Goal: Task Accomplishment & Management: Use online tool/utility

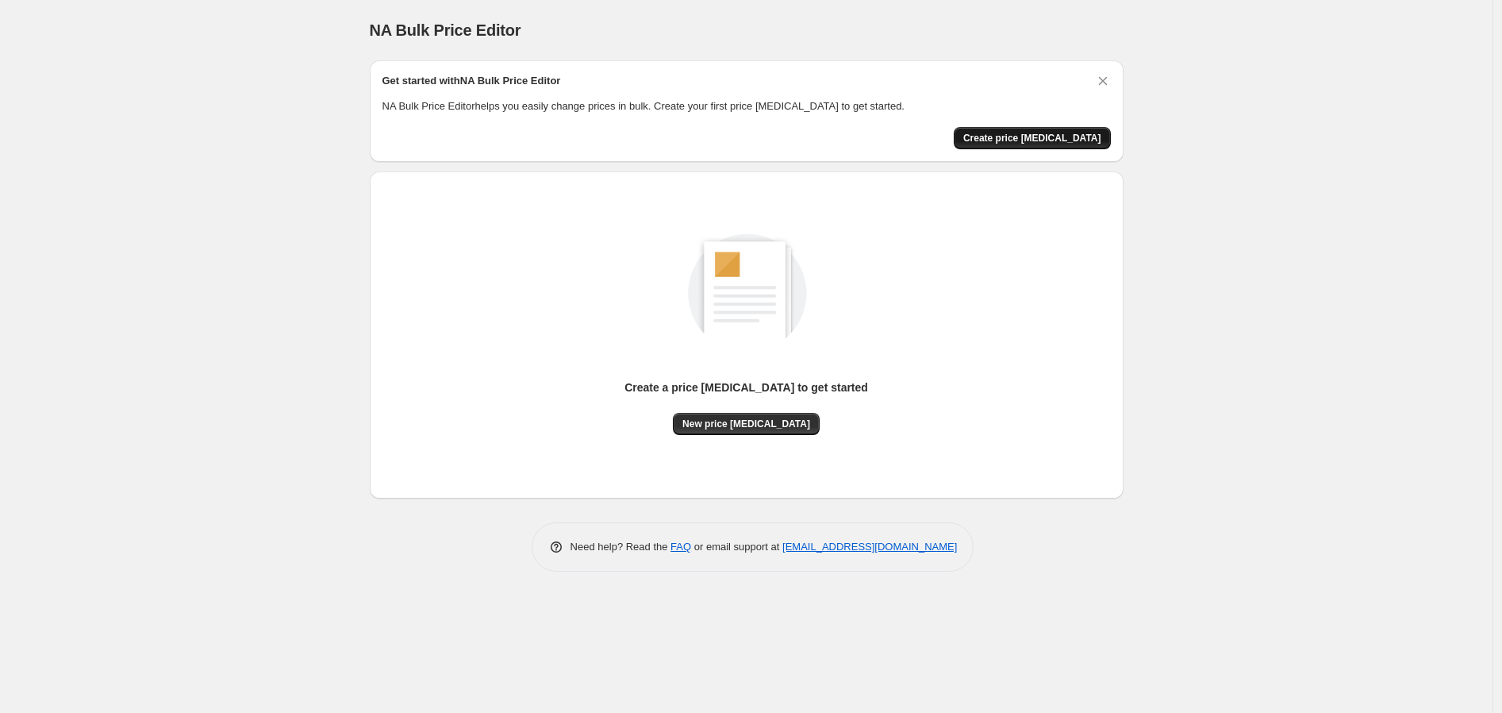
click at [1037, 138] on span "Create price [MEDICAL_DATA]" at bounding box center [1032, 138] width 138 height 13
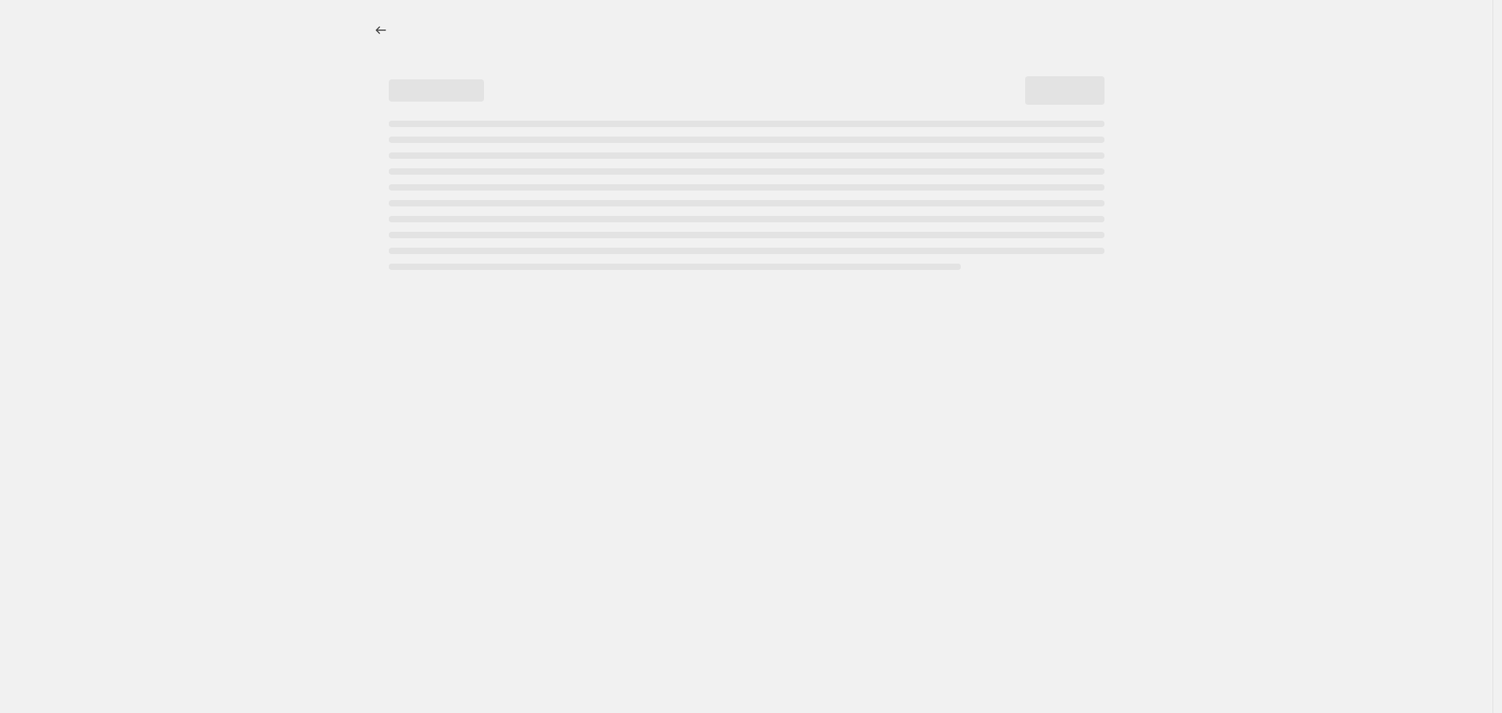
select select "percentage"
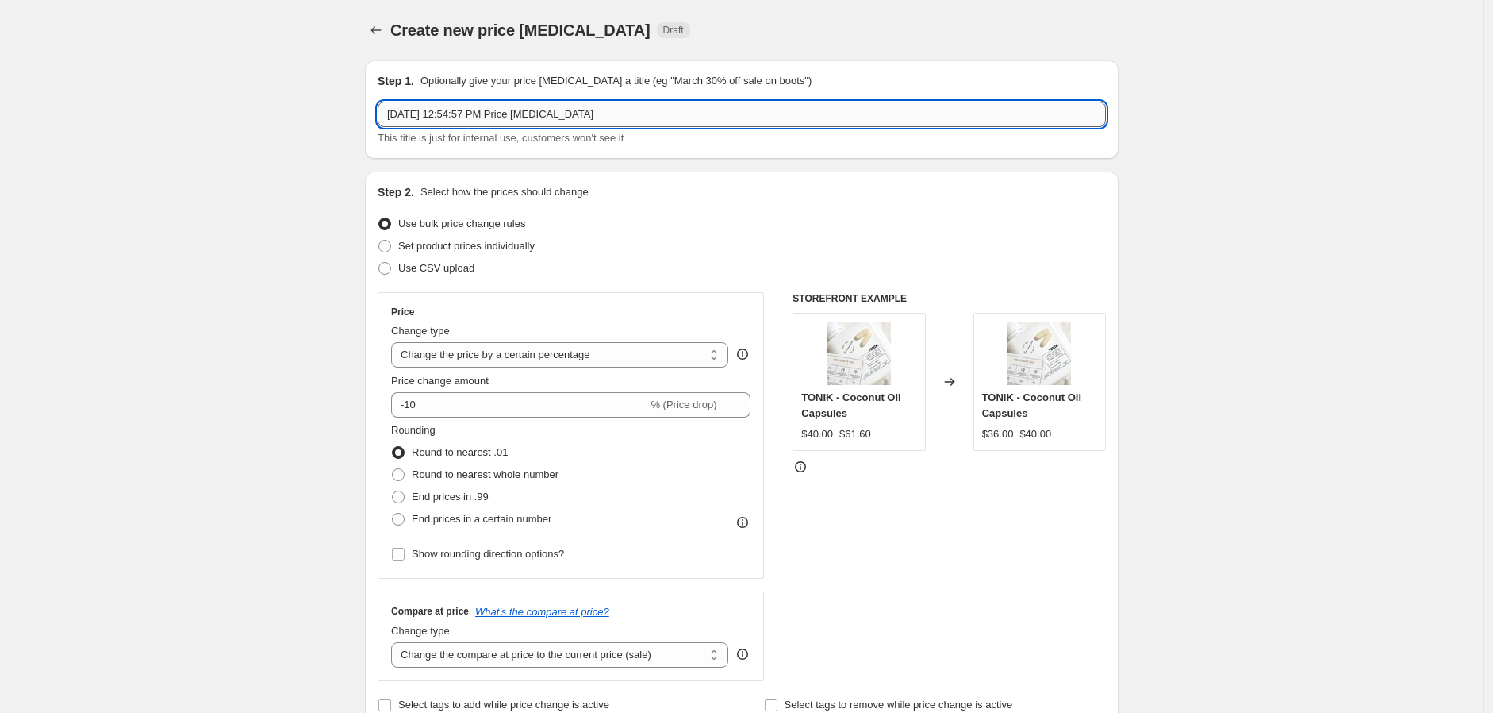
click at [498, 111] on input "Aug 14, 2025, 12:54:57 PM Price change job" at bounding box center [742, 114] width 728 height 25
drag, startPoint x: 644, startPoint y: 111, endPoint x: 194, endPoint y: 121, distance: 450.1
type input "Afterpay Day Sale! 25% off sitewide!"
click at [628, 357] on select "Change the price to a certain amount Change the price by a certain amount Chang…" at bounding box center [559, 354] width 337 height 25
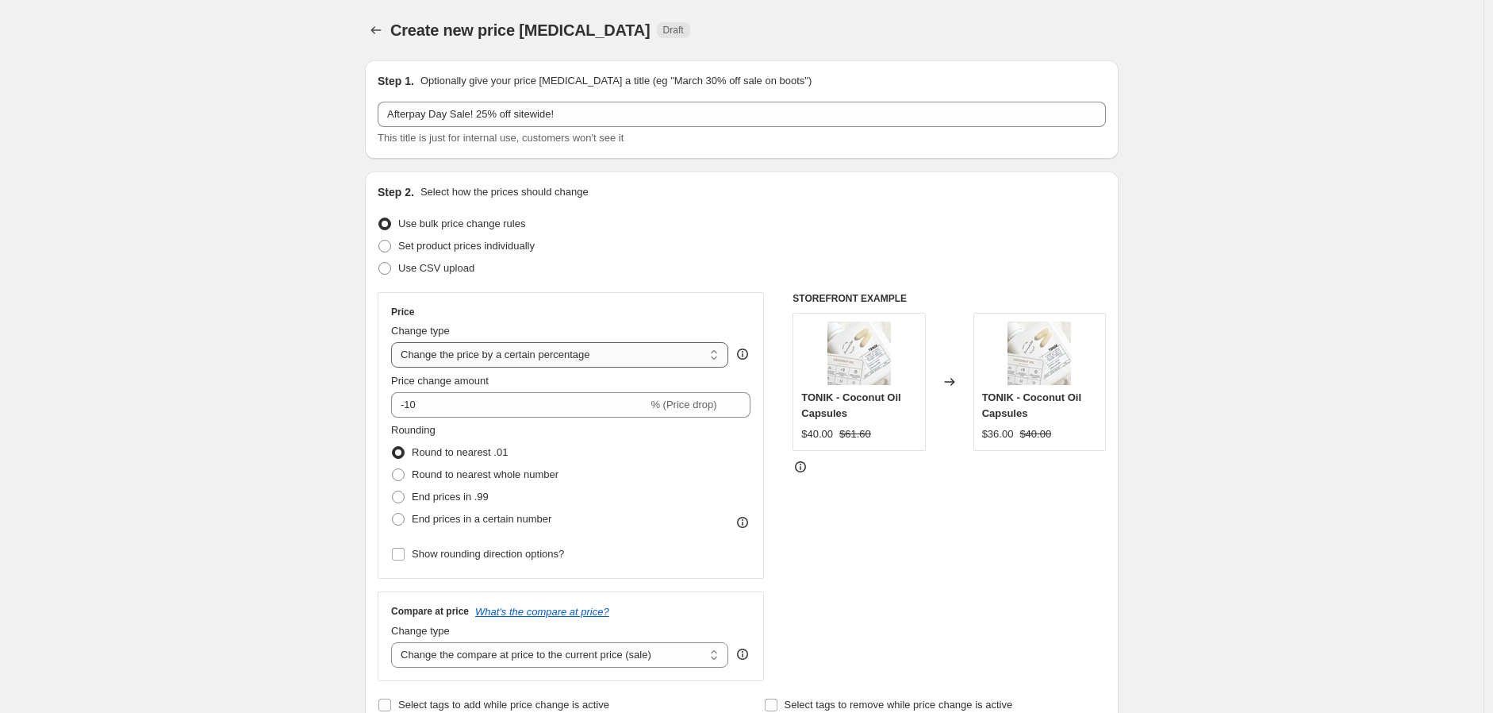
click at [628, 357] on select "Change the price to a certain amount Change the price by a certain amount Chang…" at bounding box center [559, 354] width 337 height 25
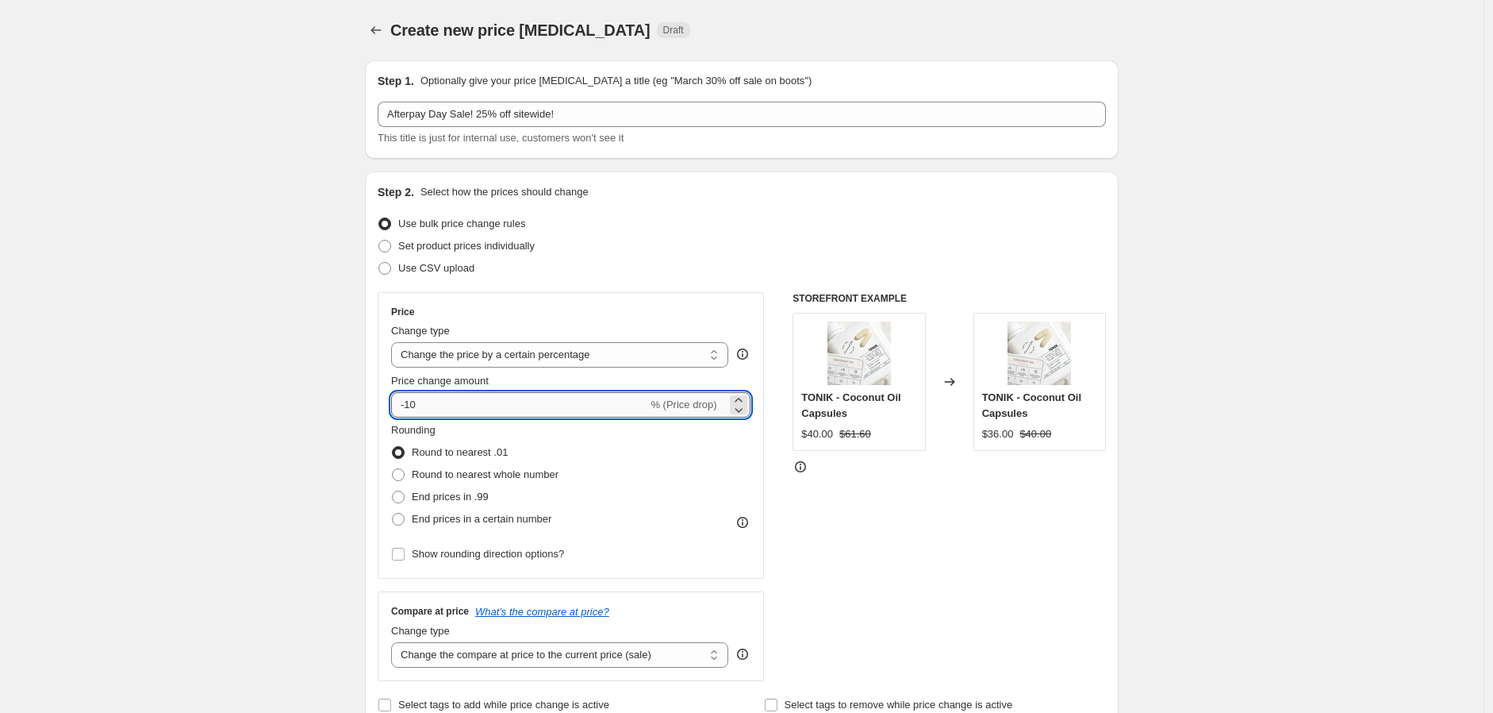
click at [487, 404] on input "-10" at bounding box center [519, 404] width 256 height 25
type input "-1"
type input "-25"
click at [398, 476] on span at bounding box center [398, 474] width 13 height 13
click at [393, 469] on input "Round to nearest whole number" at bounding box center [392, 468] width 1 height 1
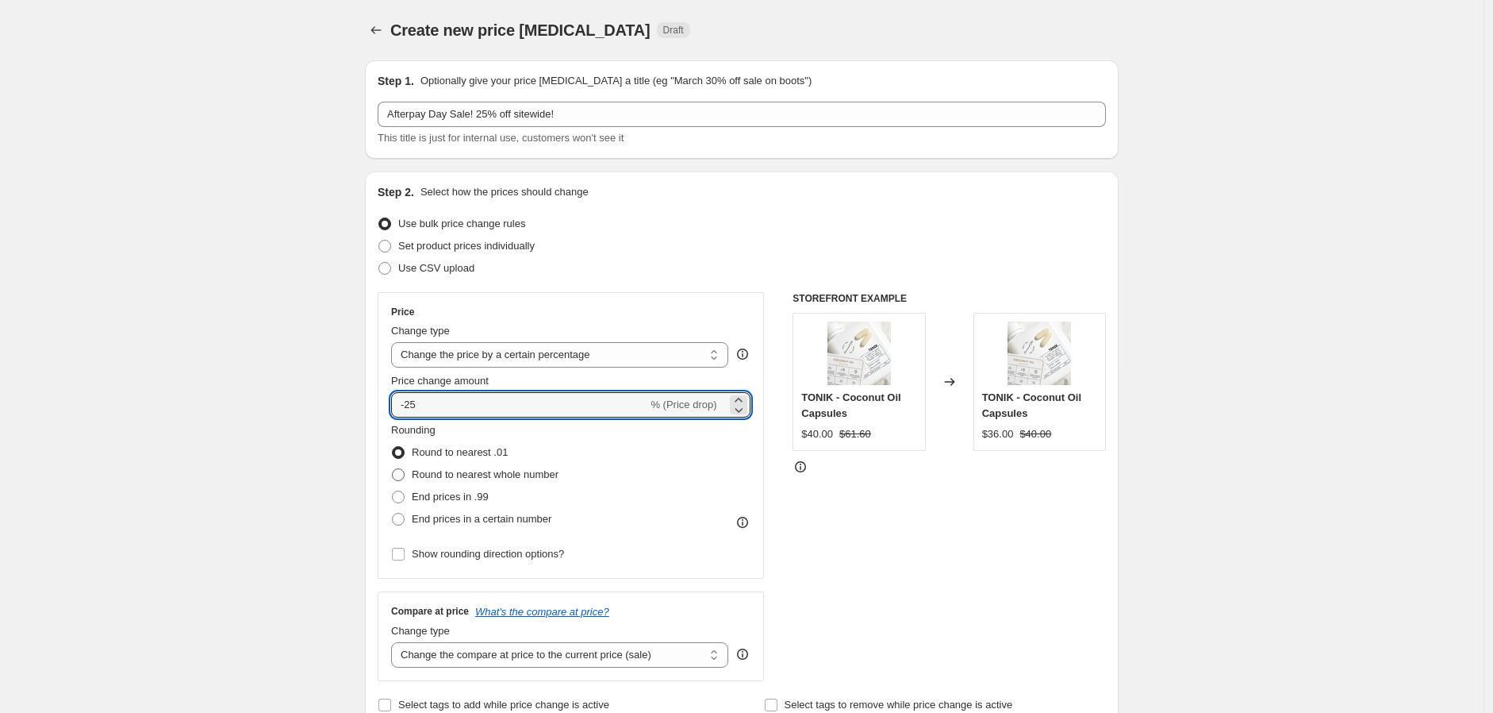
radio input "true"
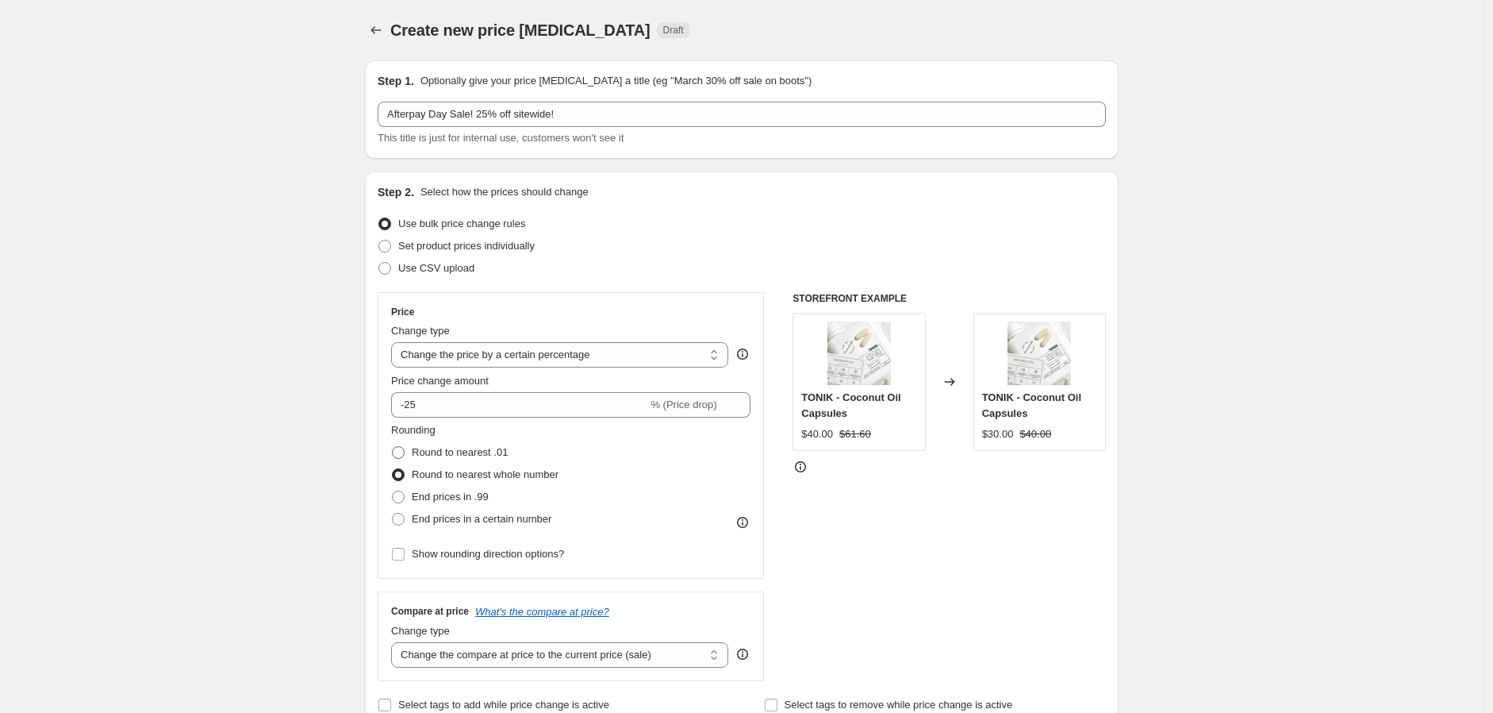
click at [402, 451] on span at bounding box center [398, 452] width 13 height 13
click at [393, 447] on input "Round to nearest .01" at bounding box center [392, 446] width 1 height 1
radio input "true"
click at [400, 494] on span at bounding box center [398, 496] width 13 height 13
click at [393, 491] on input "End prices in .99" at bounding box center [392, 490] width 1 height 1
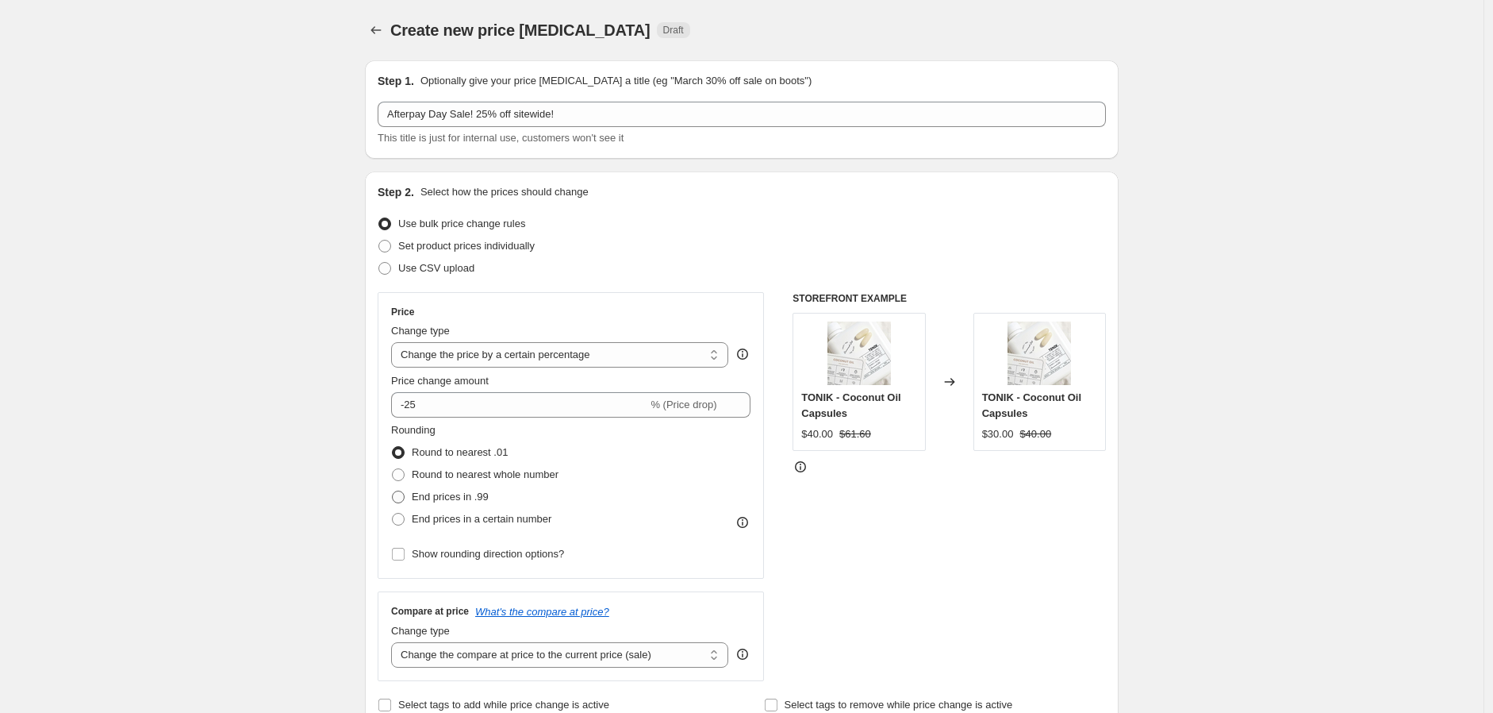
radio input "true"
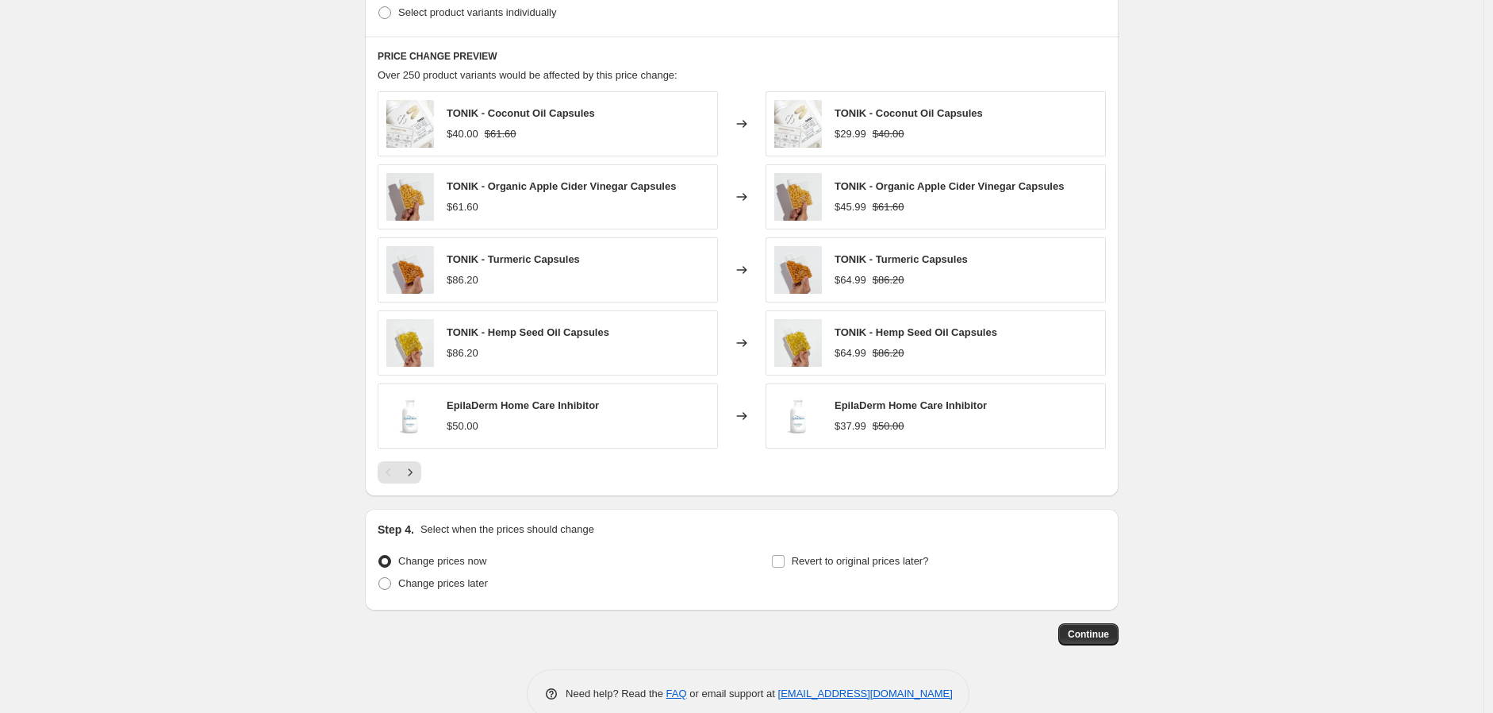
scroll to position [874, 0]
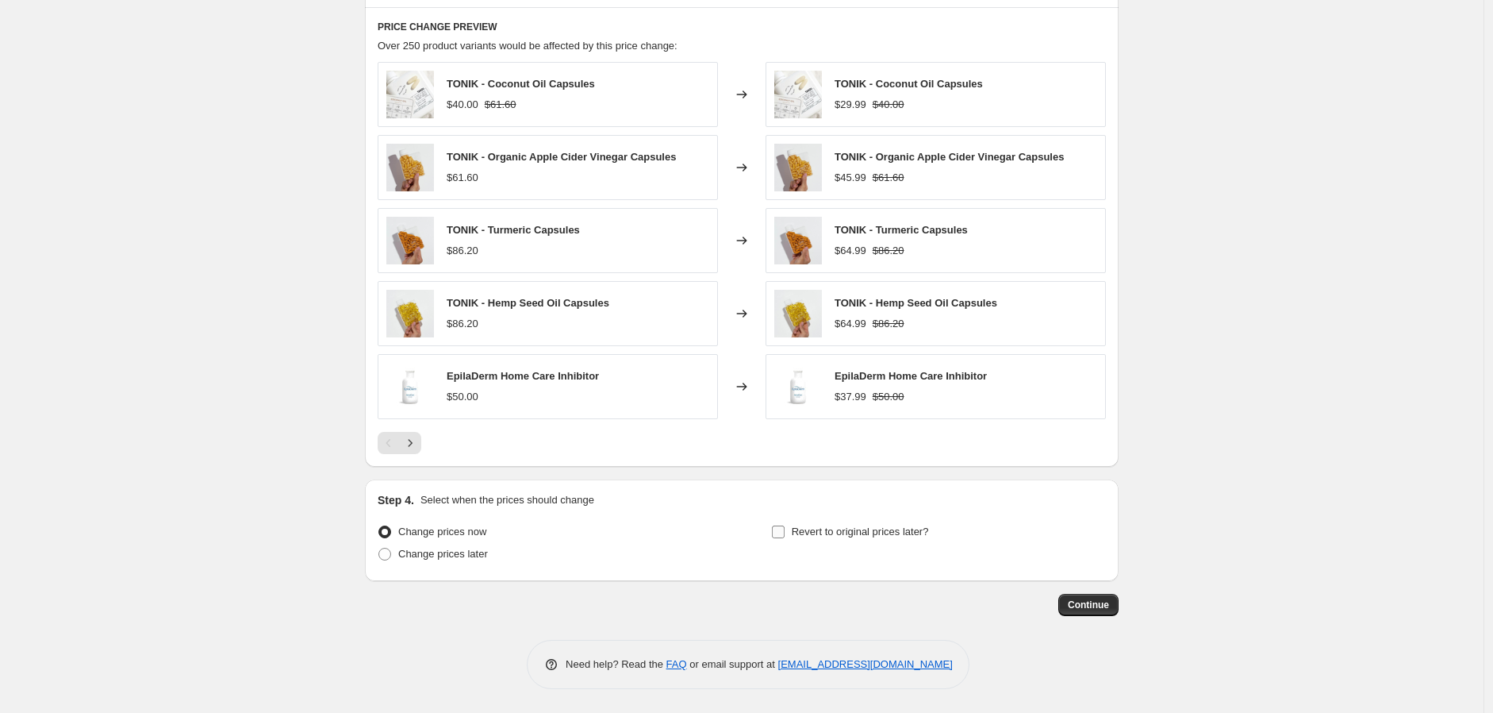
click at [791, 531] on label "Revert to original prices later?" at bounding box center [850, 532] width 158 height 22
click at [785, 531] on input "Revert to original prices later?" at bounding box center [778, 531] width 13 height 13
checkbox input "true"
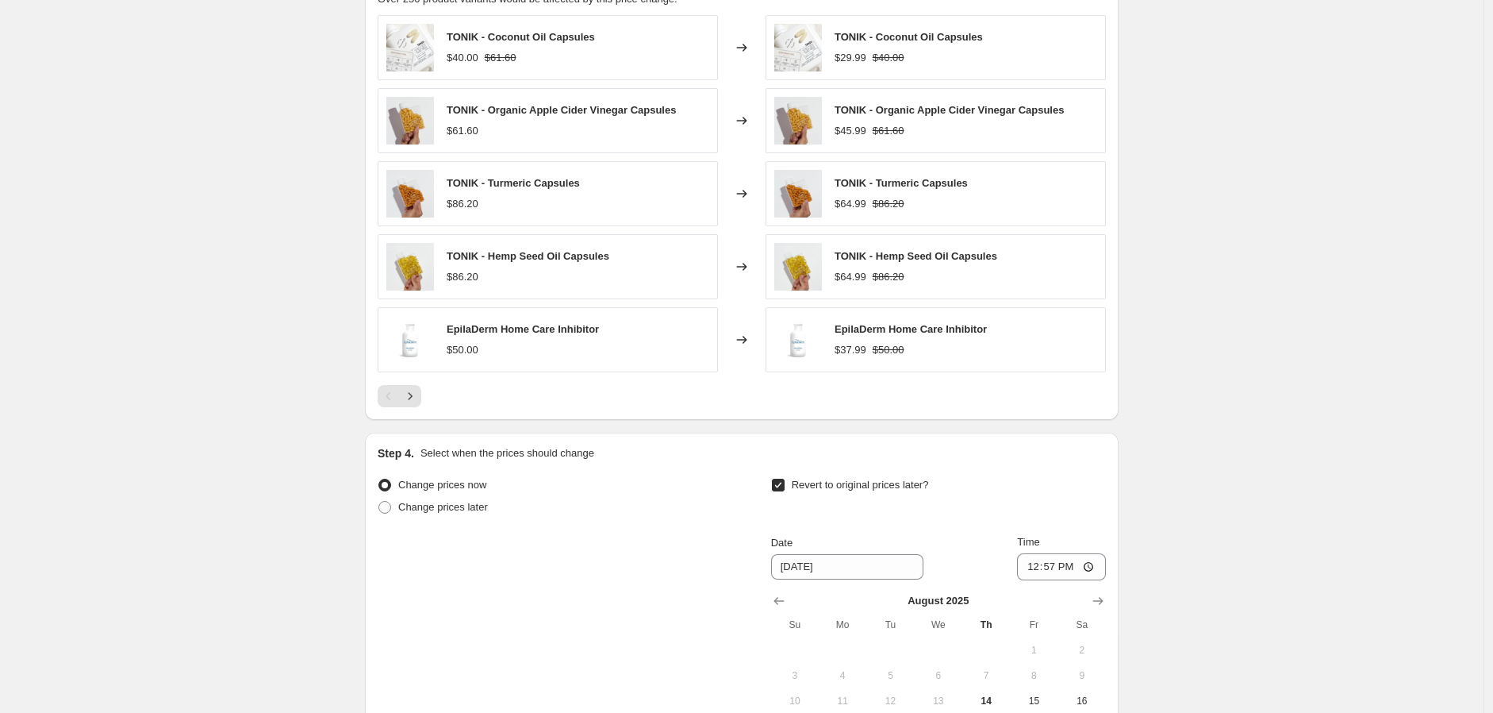
scroll to position [962, 0]
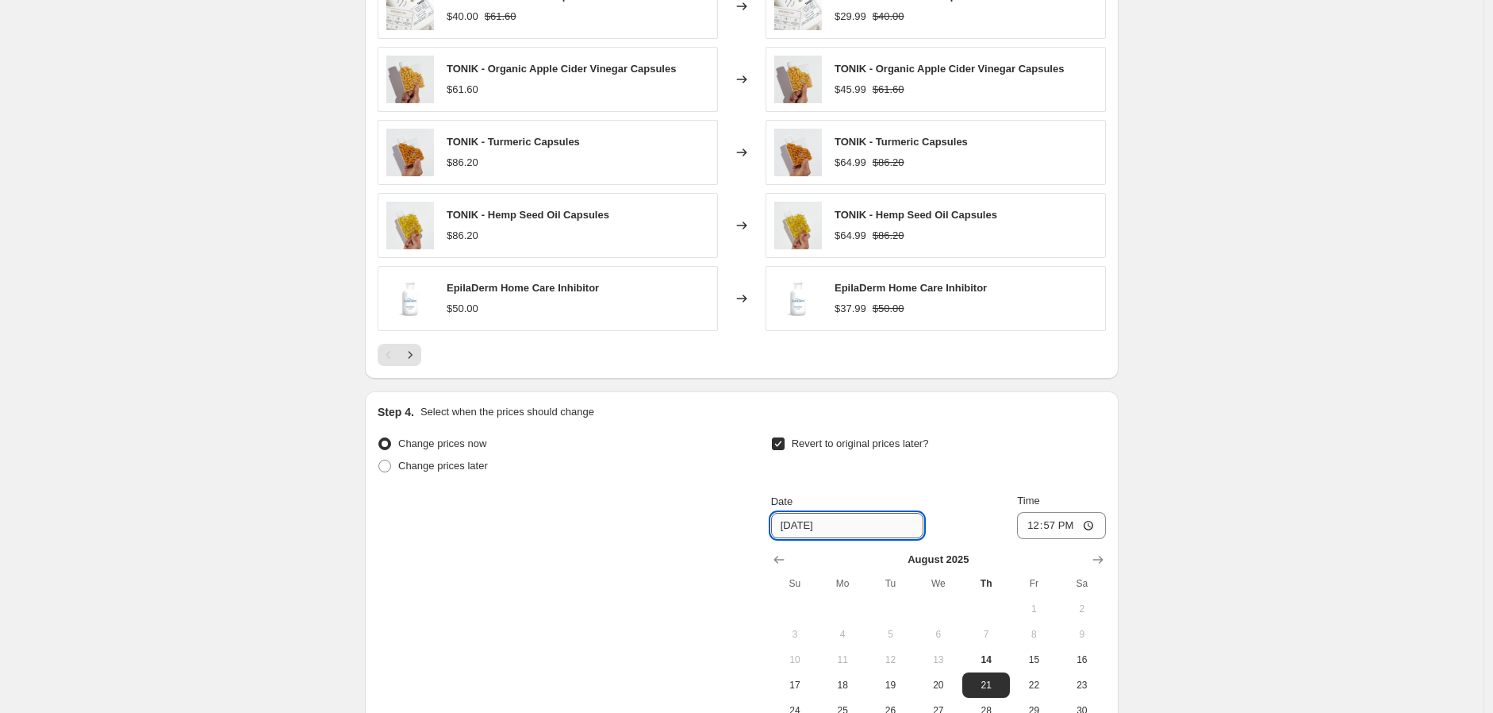
click at [811, 526] on input "8/21/2025" at bounding box center [847, 525] width 152 height 25
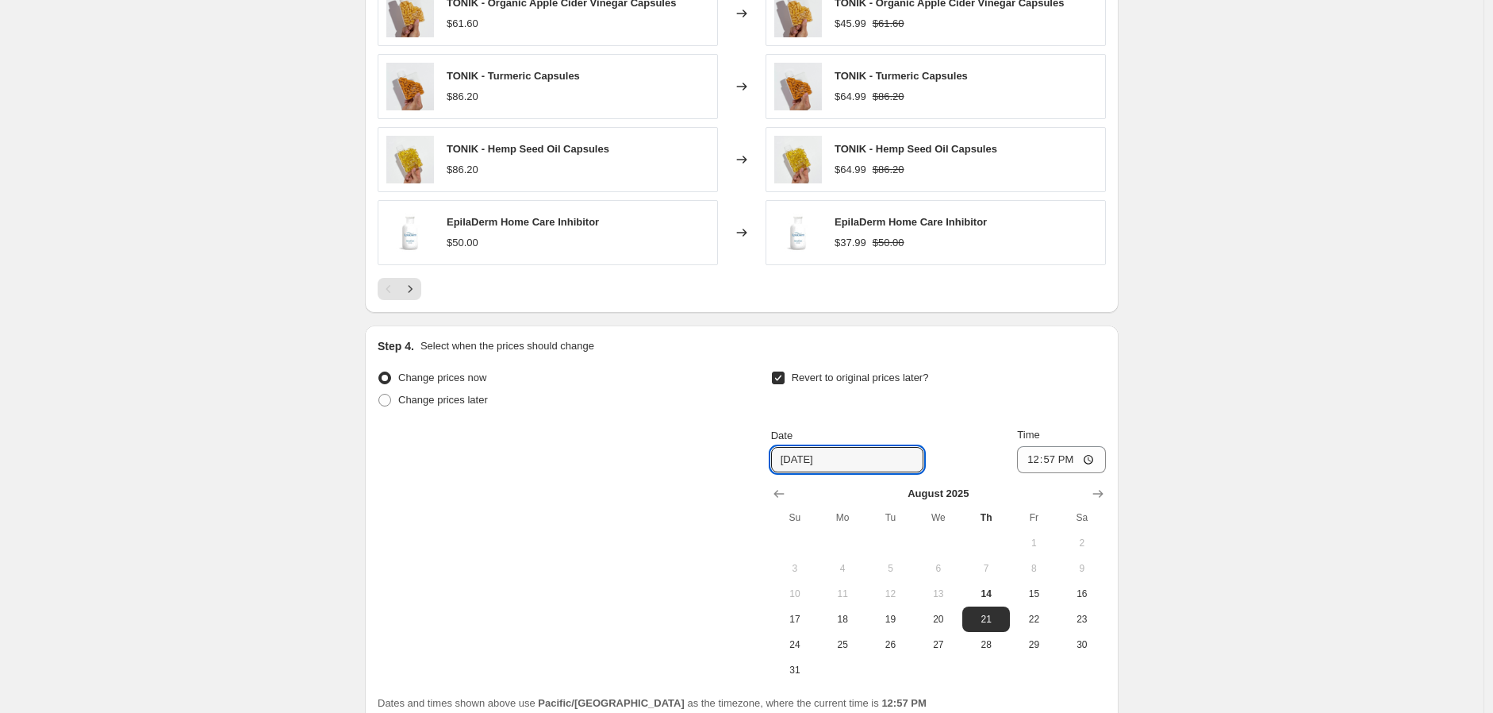
scroll to position [1138, 0]
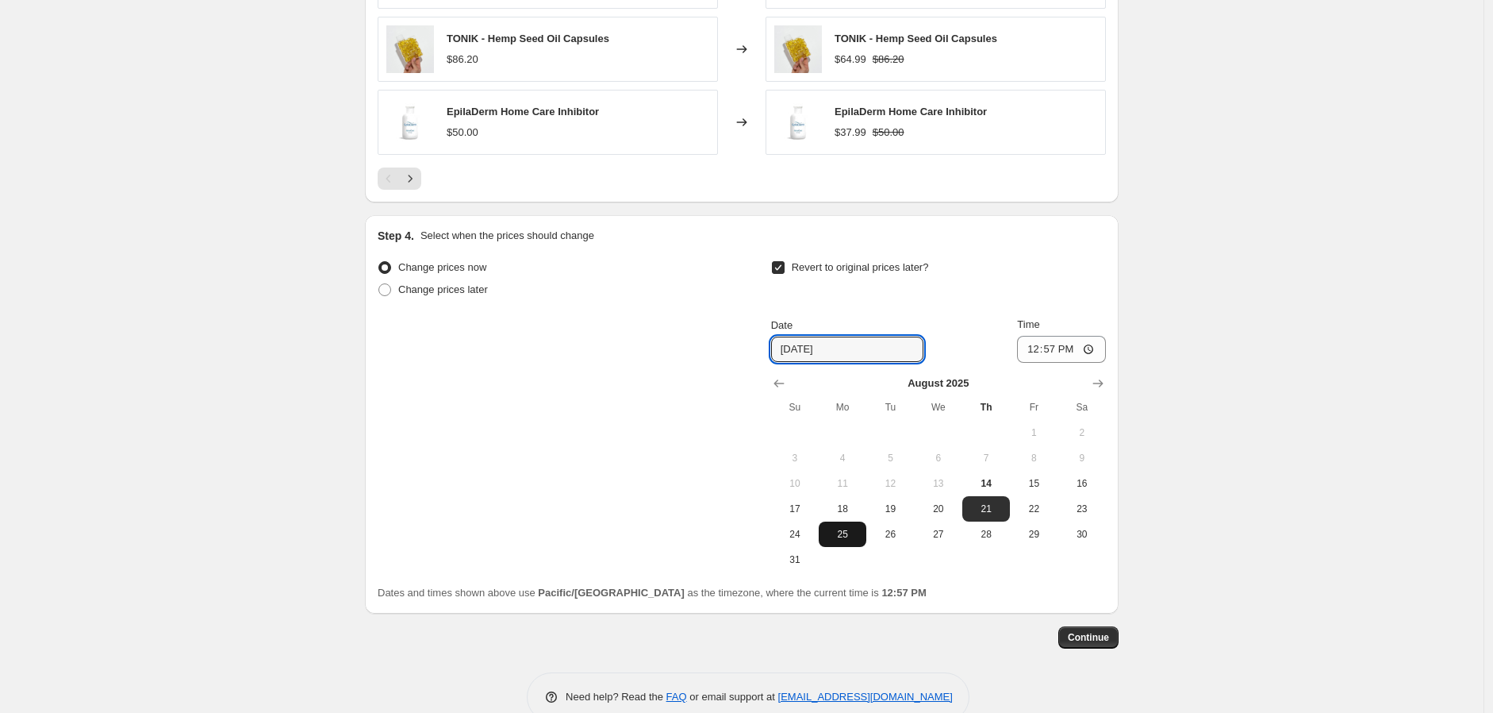
click at [832, 540] on span "25" at bounding box center [842, 534] width 35 height 13
type input "8/25/2025"
click at [1090, 638] on span "Continue" at bounding box center [1088, 637] width 41 height 13
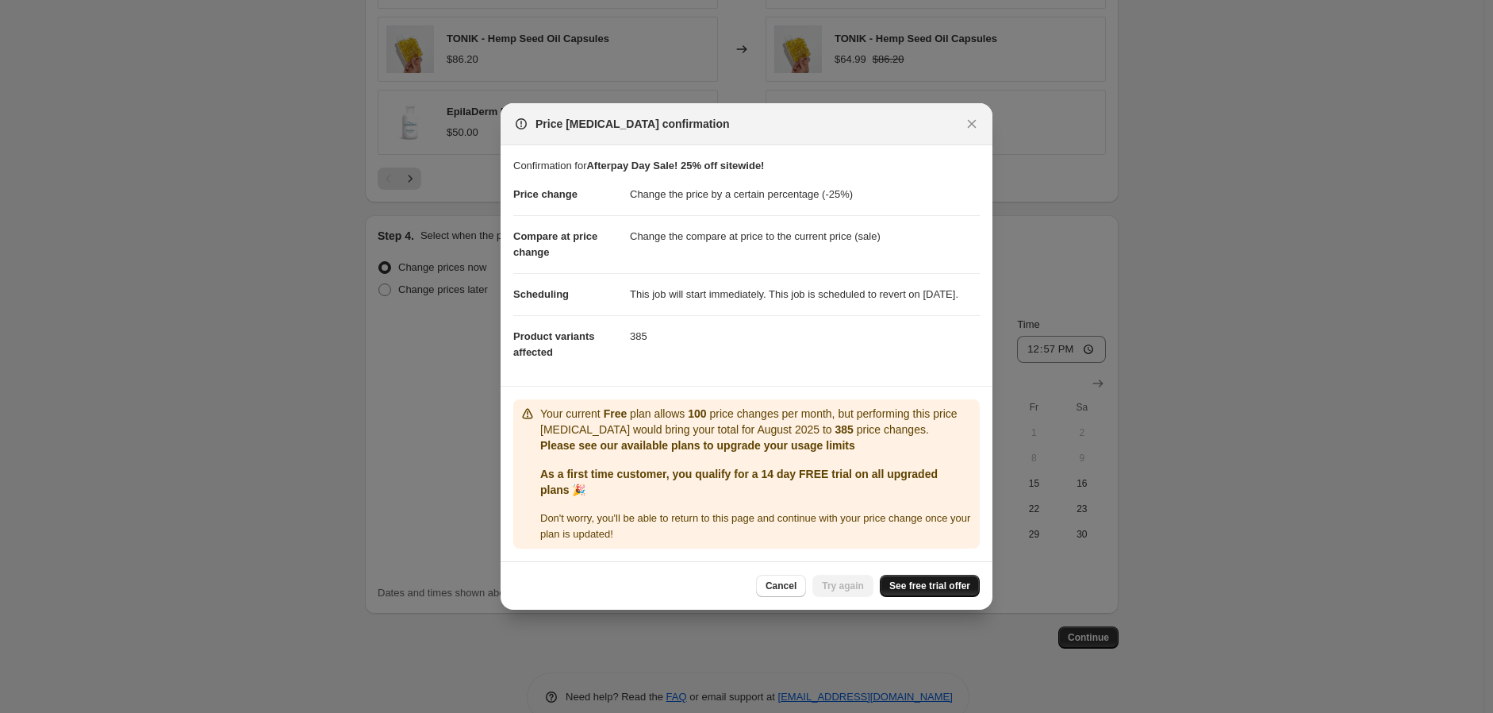
click at [934, 597] on link "See free trial offer" at bounding box center [930, 586] width 100 height 22
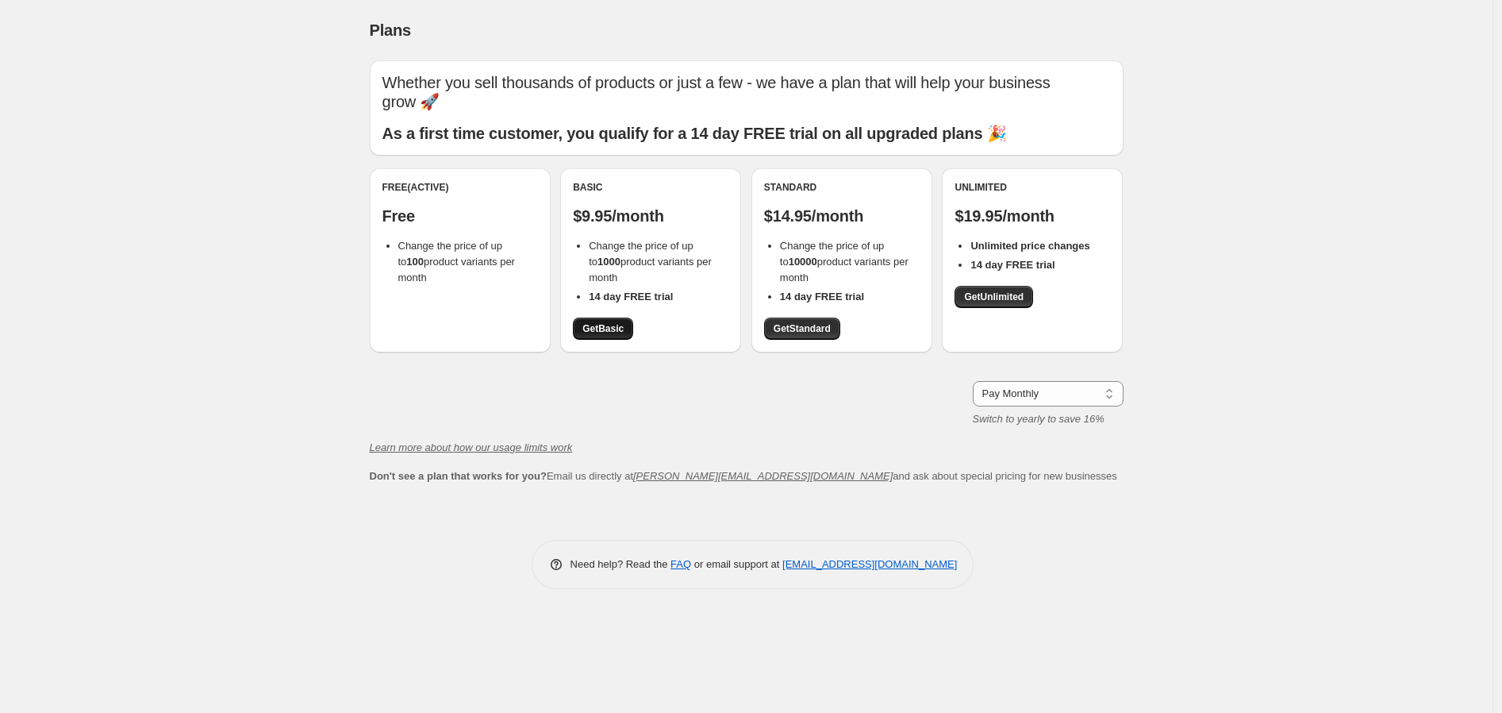
click at [592, 327] on span "Get Basic" at bounding box center [602, 328] width 41 height 13
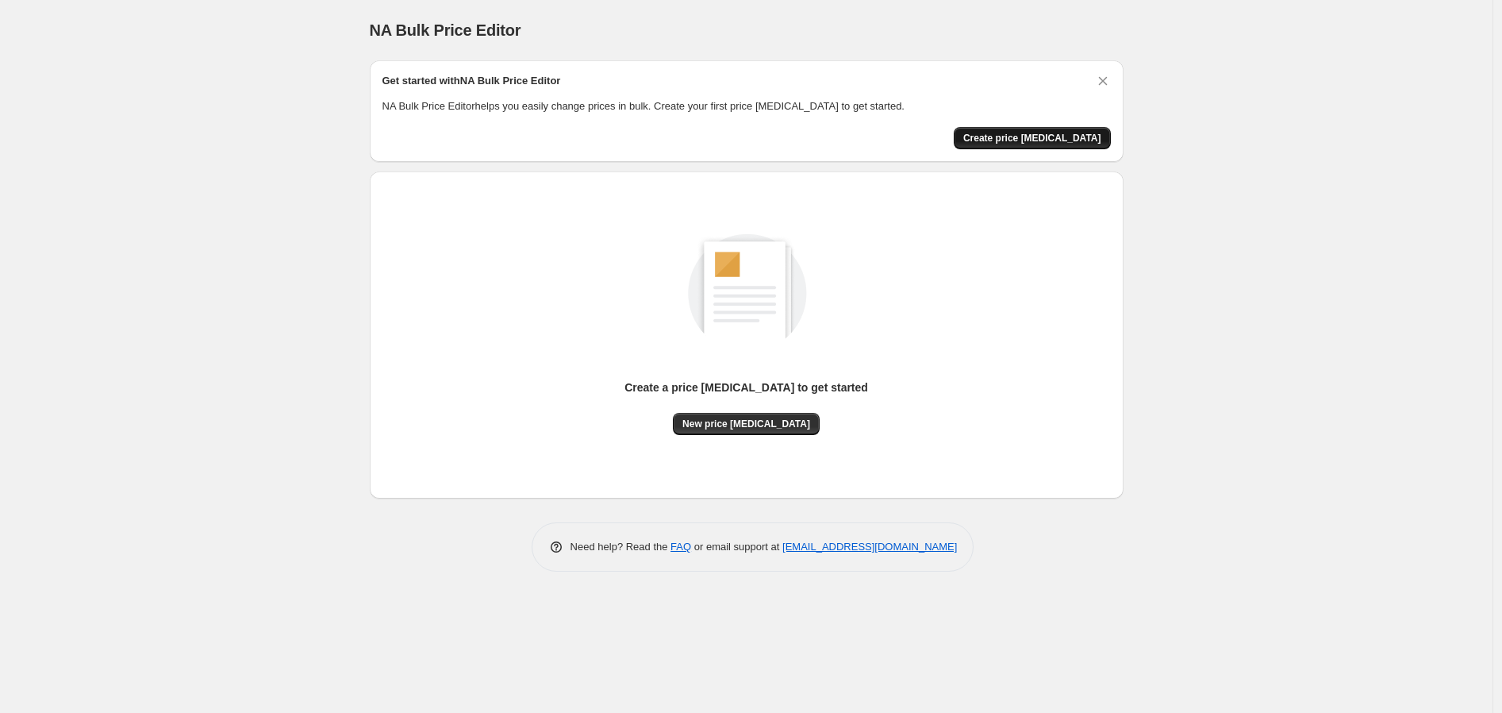
click at [1038, 127] on button "Create price [MEDICAL_DATA]" at bounding box center [1032, 138] width 157 height 22
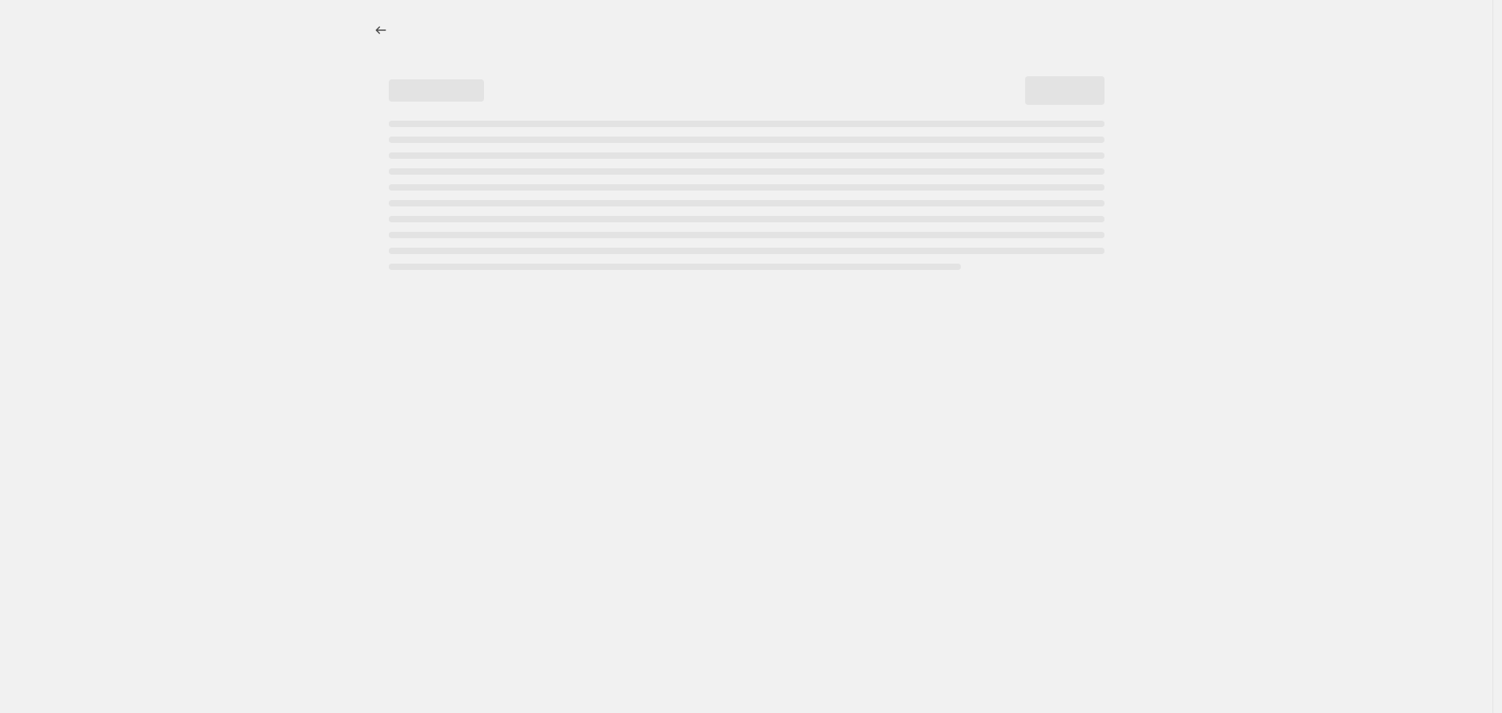
select select "percentage"
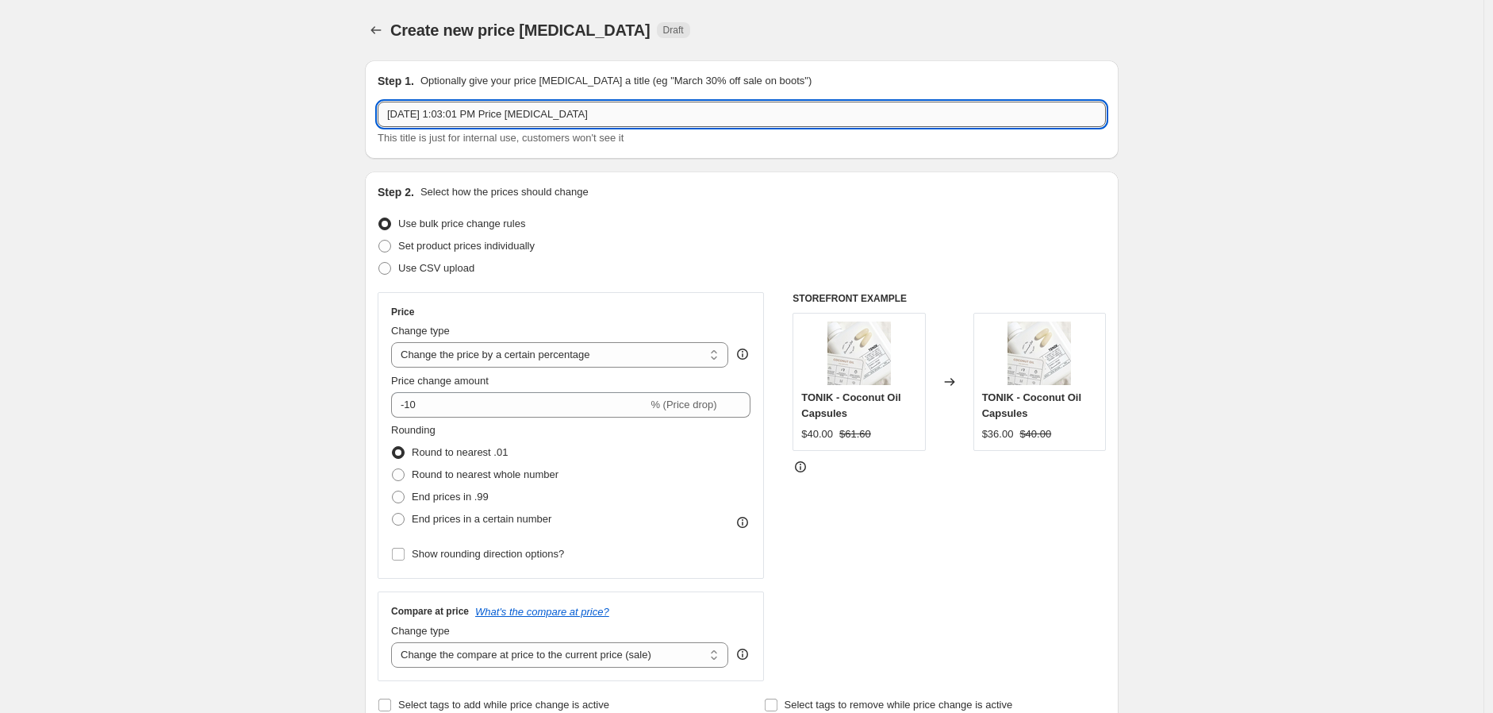
click at [525, 104] on input "Aug 14, 2025, 1:03:01 PM Price change job" at bounding box center [742, 114] width 728 height 25
drag, startPoint x: 677, startPoint y: 122, endPoint x: -39, endPoint y: 124, distance: 715.8
click at [0, 124] on html "Home Settings Plans Skip to content Create new price change job. This page is r…" at bounding box center [746, 356] width 1493 height 713
type input "Afterpay Day Sale 2025"
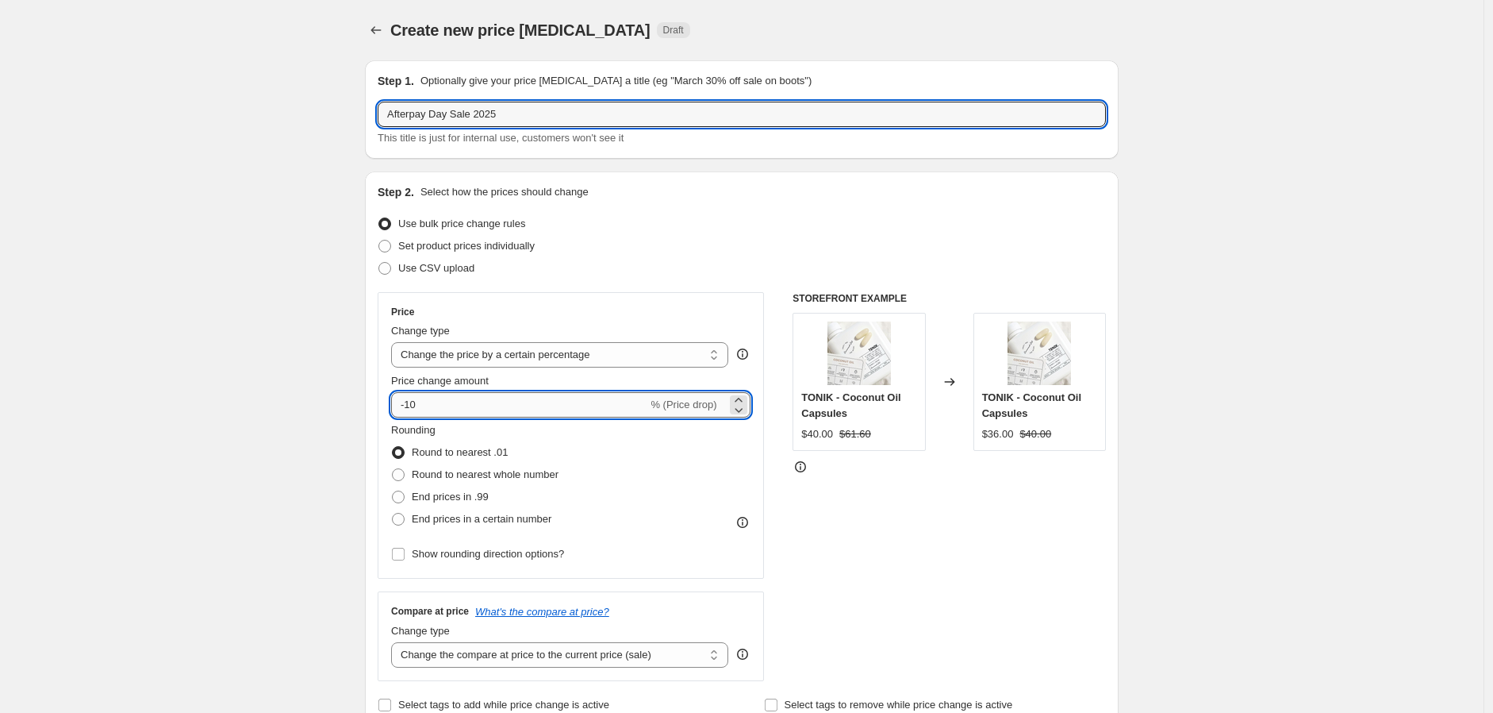
click at [429, 402] on input "-10" at bounding box center [519, 404] width 256 height 25
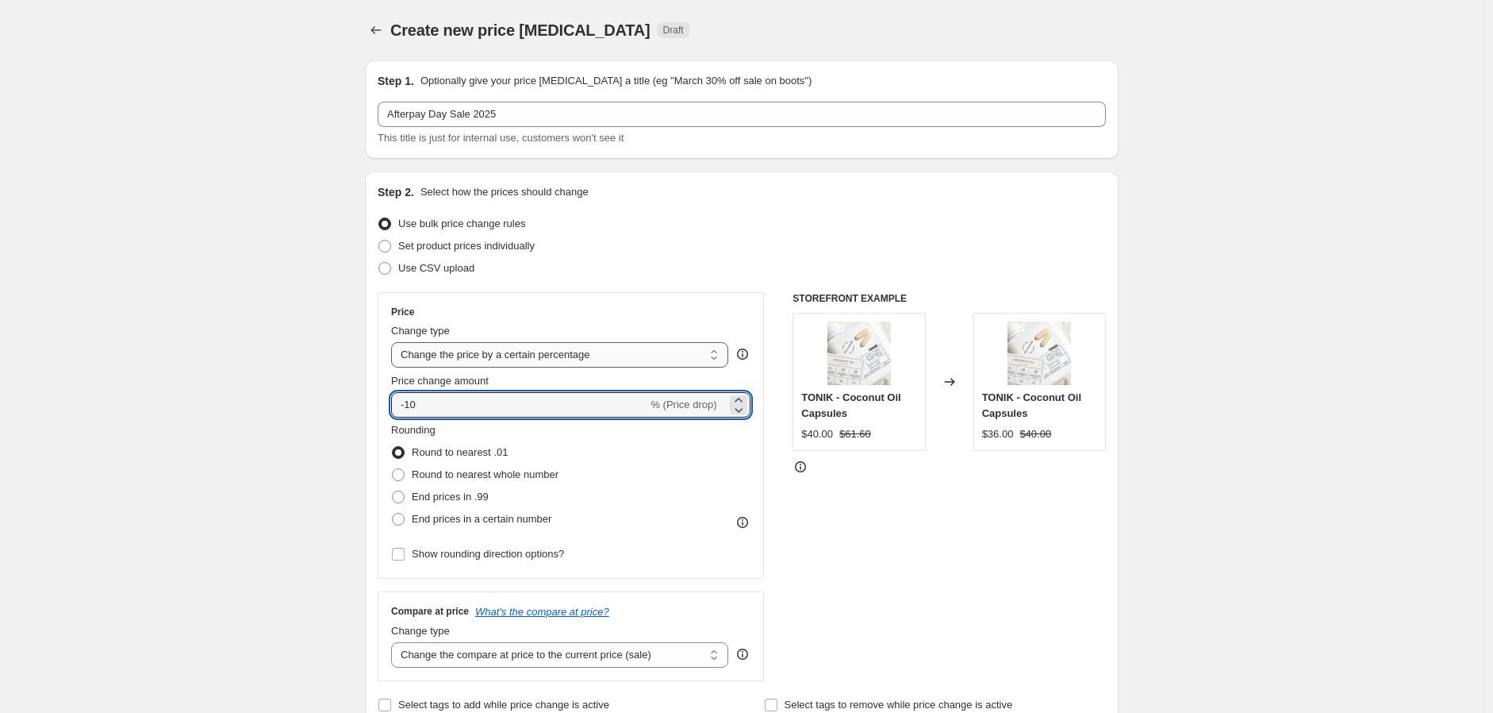
type input "-1"
type input "-25"
click at [400, 498] on span at bounding box center [398, 496] width 13 height 13
click at [393, 491] on input "End prices in .99" at bounding box center [392, 490] width 1 height 1
radio input "true"
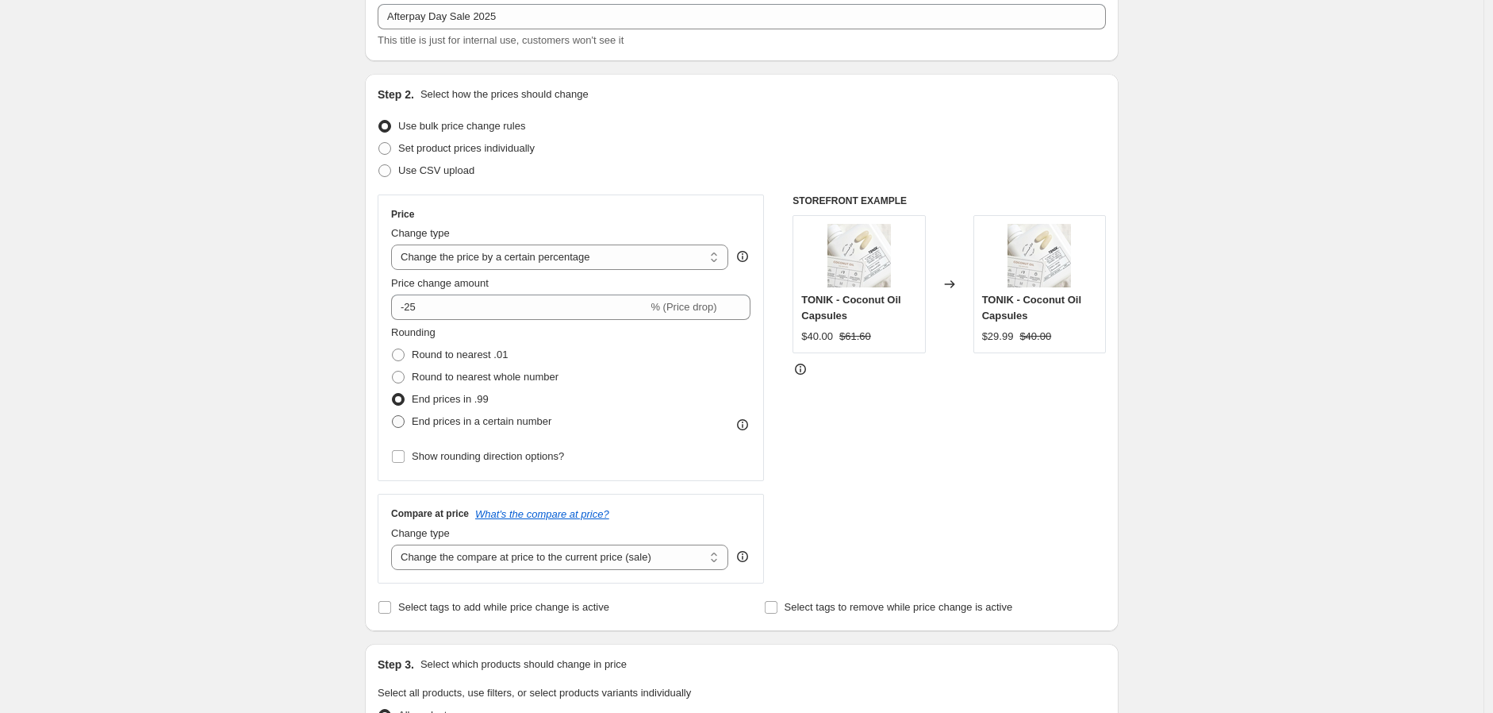
scroll to position [176, 0]
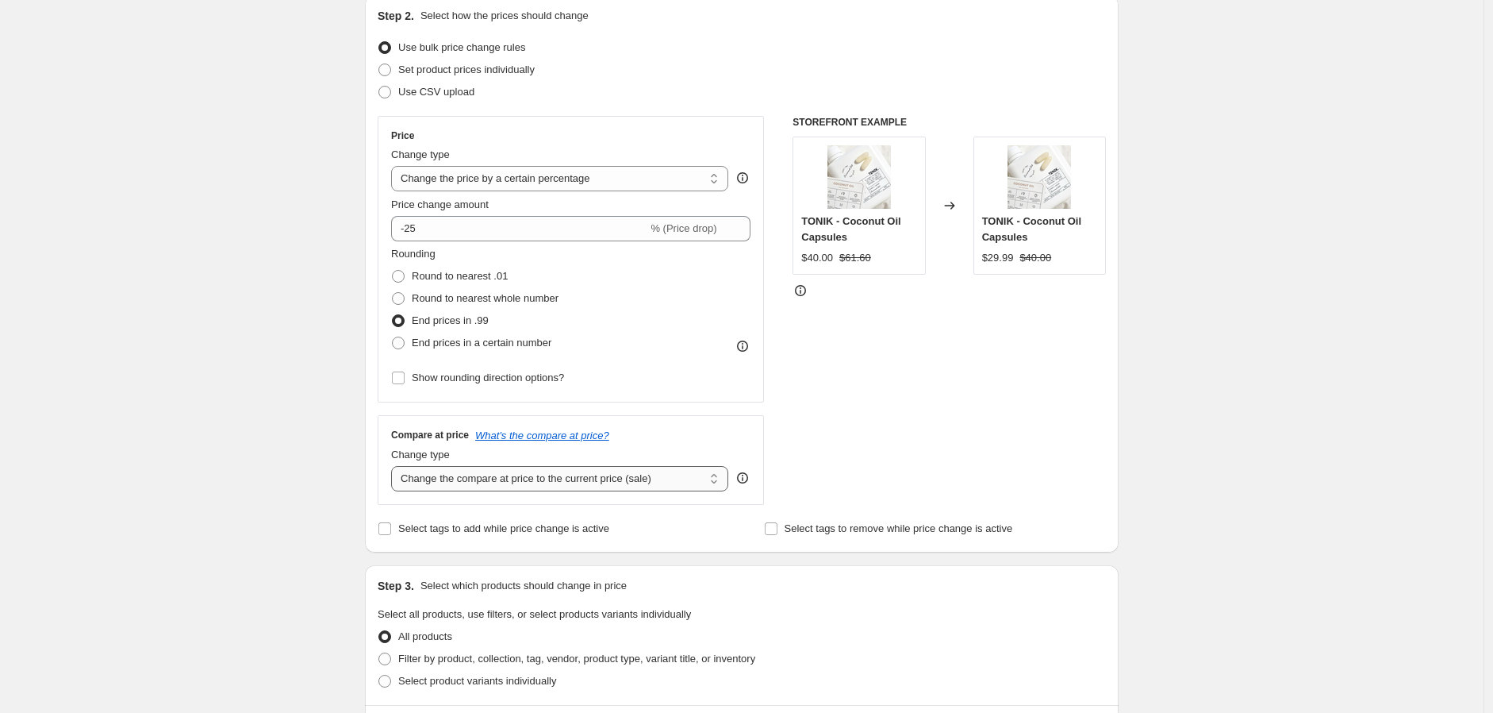
click at [551, 480] on select "Change the compare at price to the current price (sale) Change the compare at p…" at bounding box center [559, 478] width 337 height 25
click at [267, 370] on div "Create new price change job. This page is ready Create new price change job Dra…" at bounding box center [742, 617] width 1484 height 1586
click at [662, 482] on select "Change the compare at price to the current price (sale) Change the compare at p…" at bounding box center [559, 478] width 337 height 25
click at [395, 466] on select "Change the compare at price to the current price (sale) Change the compare at p…" at bounding box center [559, 478] width 337 height 25
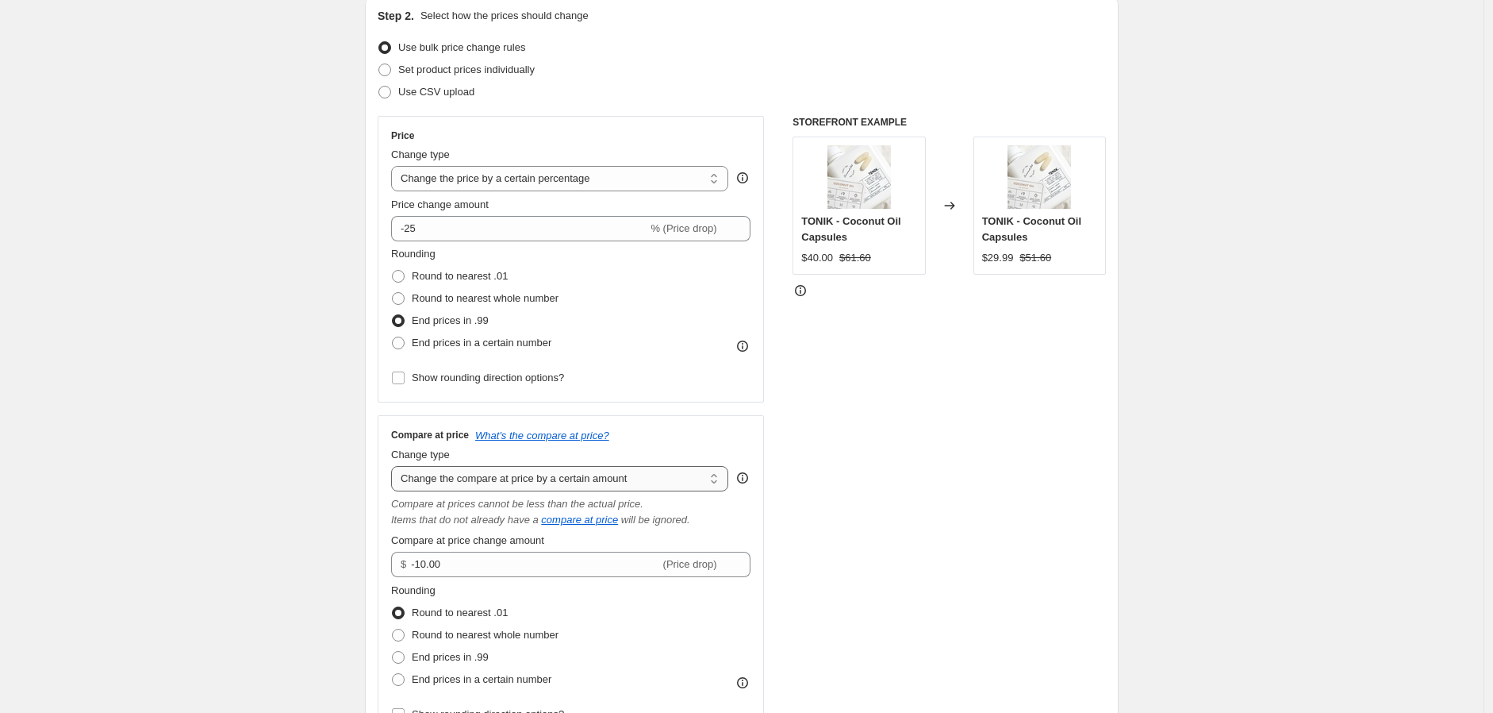
click at [621, 475] on select "Change the compare at price to the current price (sale) Change the compare at p…" at bounding box center [559, 478] width 337 height 25
select select "ep"
click at [395, 466] on select "Change the compare at price to the current price (sale) Change the compare at p…" at bounding box center [559, 478] width 337 height 25
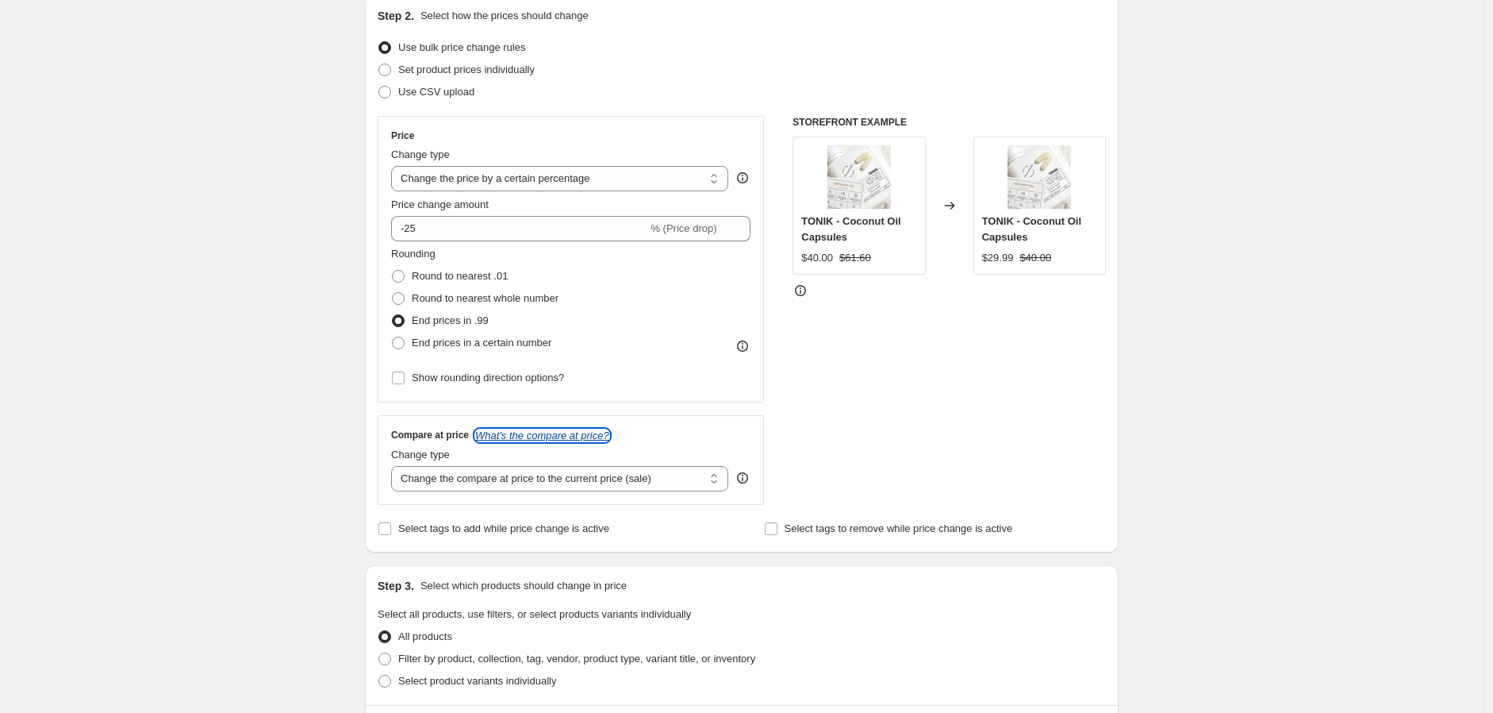
click at [573, 437] on icon "What's the compare at price?" at bounding box center [542, 435] width 134 height 12
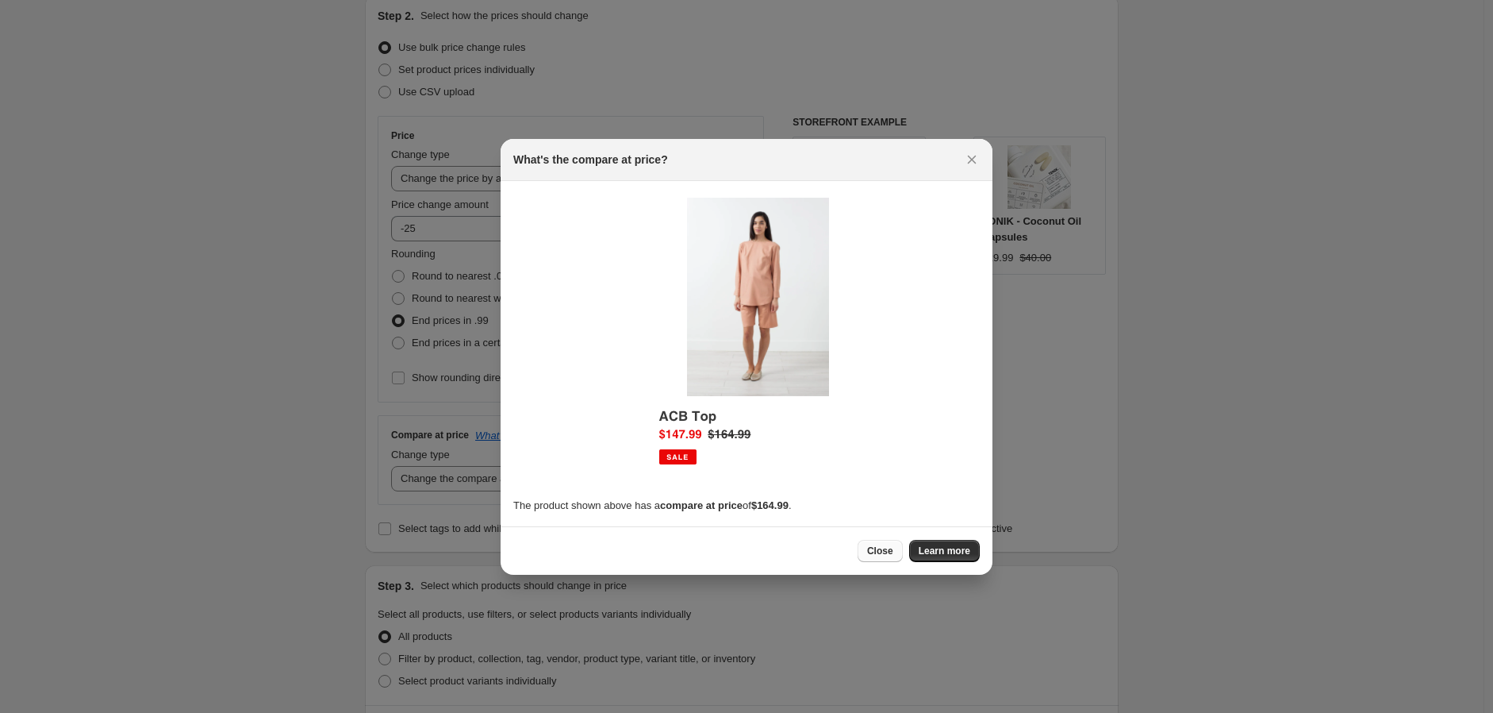
click at [889, 558] on button "Close" at bounding box center [880, 551] width 45 height 22
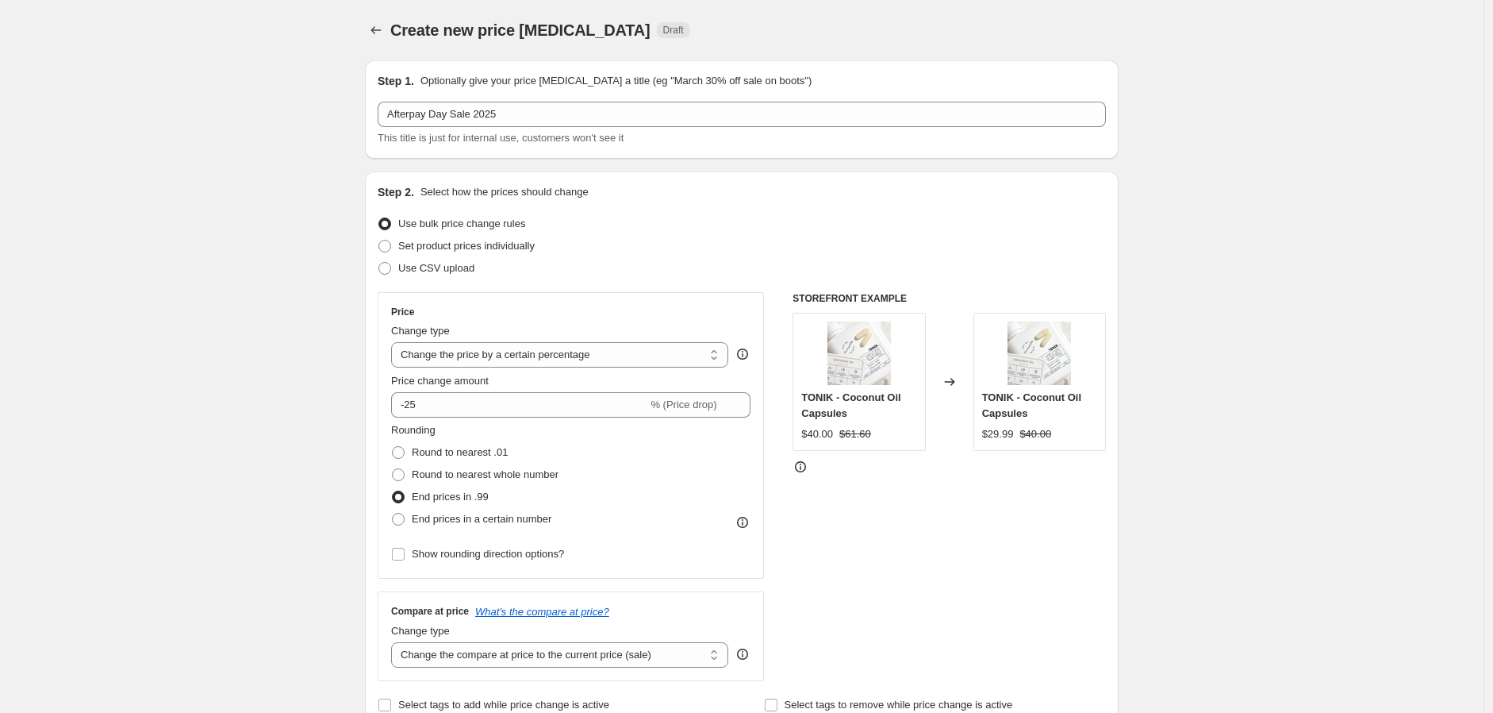
scroll to position [176, 0]
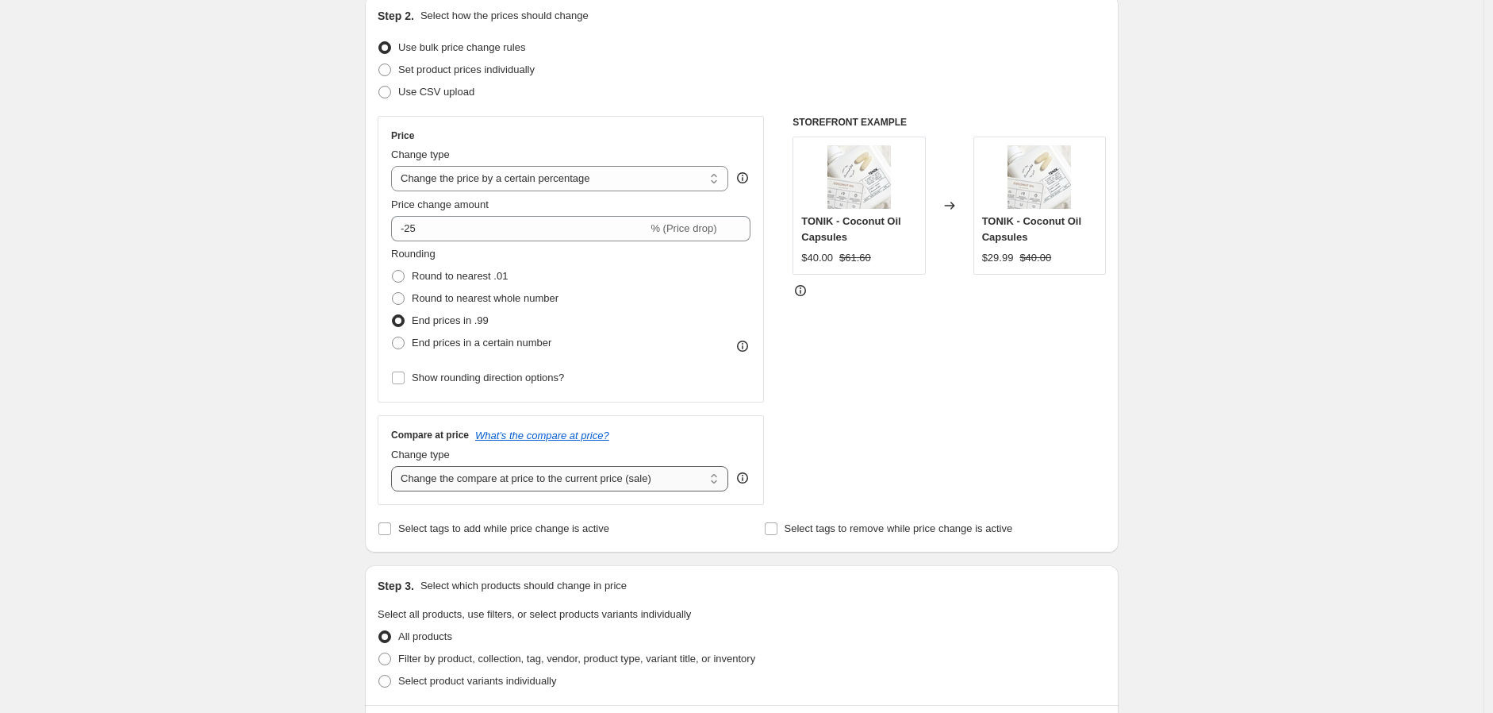
click at [422, 476] on select "Change the compare at price to the current price (sale) Change the compare at p…" at bounding box center [559, 478] width 337 height 25
click at [395, 466] on select "Change the compare at price to the current price (sale) Change the compare at p…" at bounding box center [559, 478] width 337 height 25
click at [247, 498] on div "Create new price change job. This page is ready Create new price change job Dra…" at bounding box center [742, 617] width 1484 height 1586
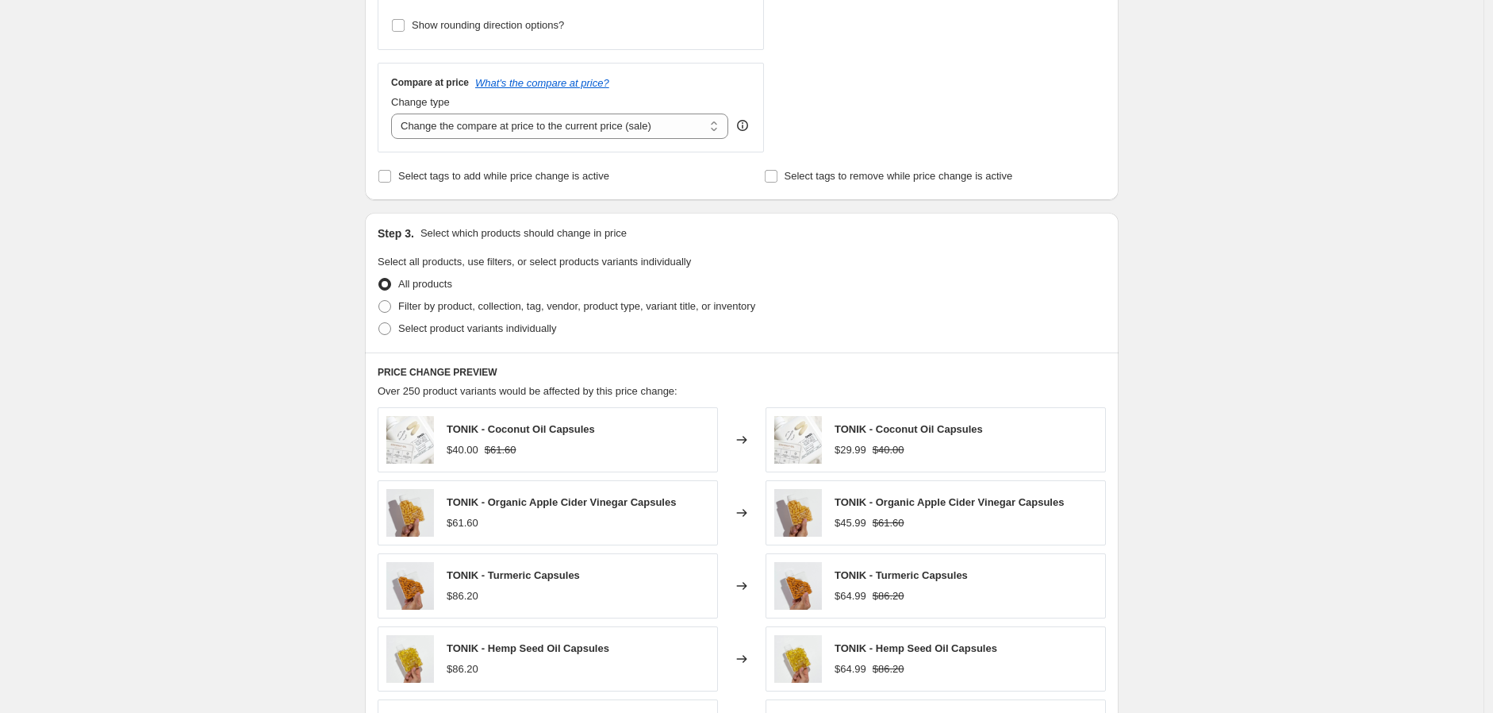
scroll to position [874, 0]
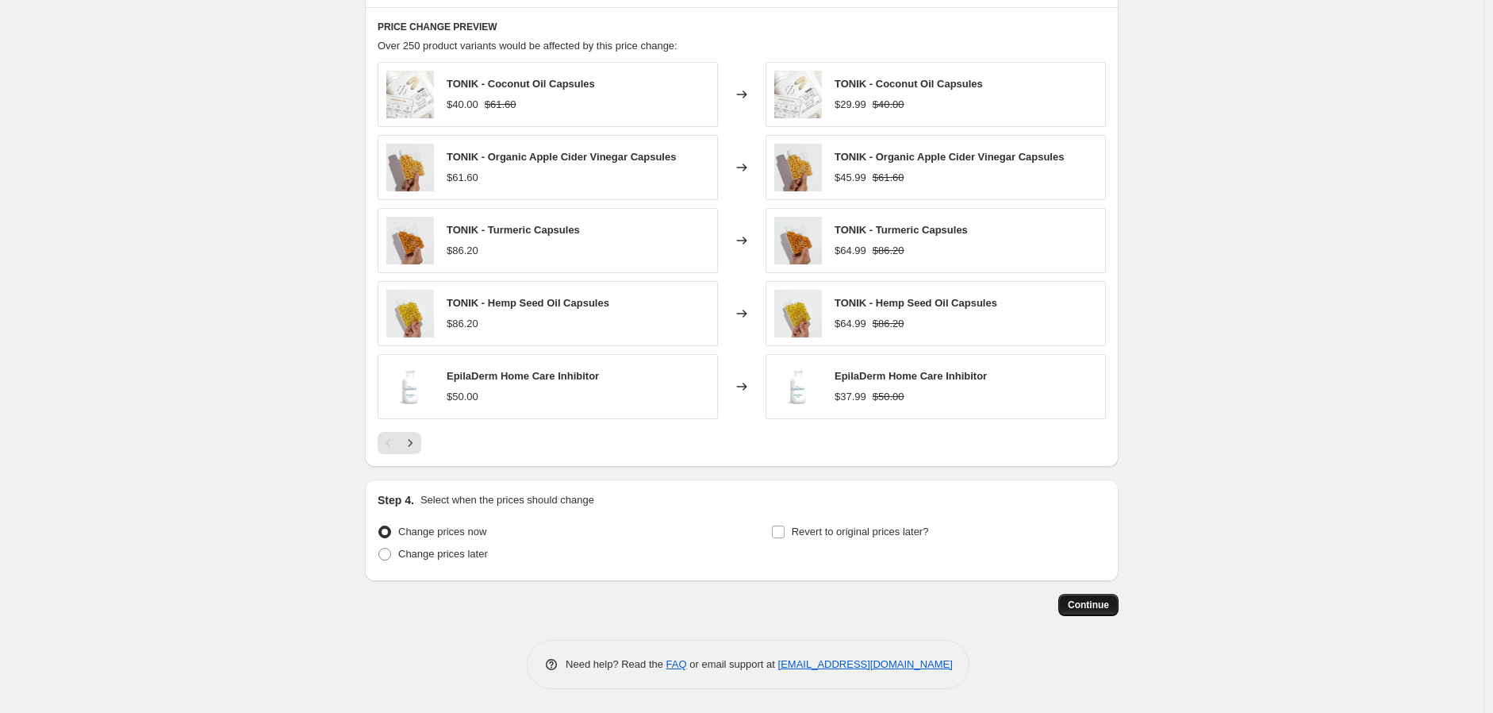
click at [1085, 603] on span "Continue" at bounding box center [1088, 604] width 41 height 13
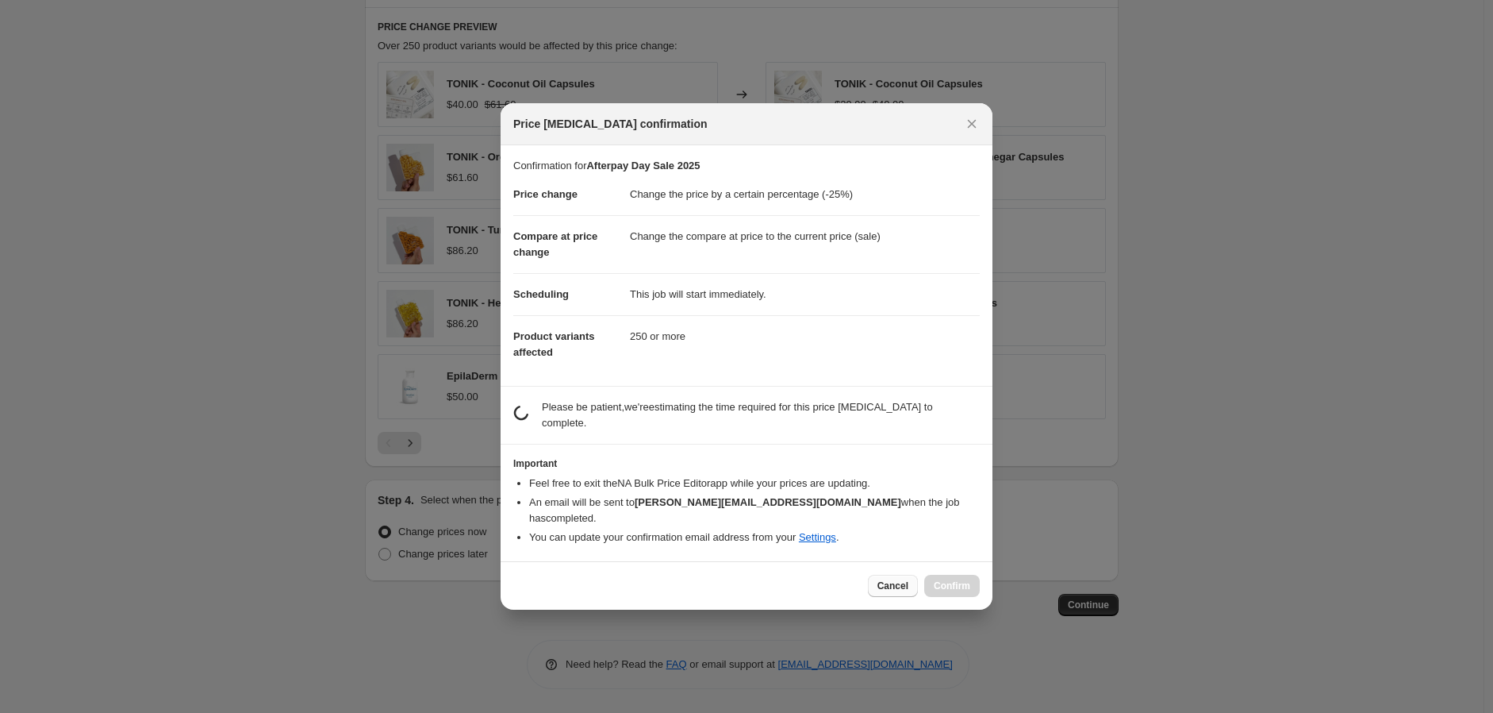
click at [901, 587] on button "Cancel" at bounding box center [893, 586] width 50 height 22
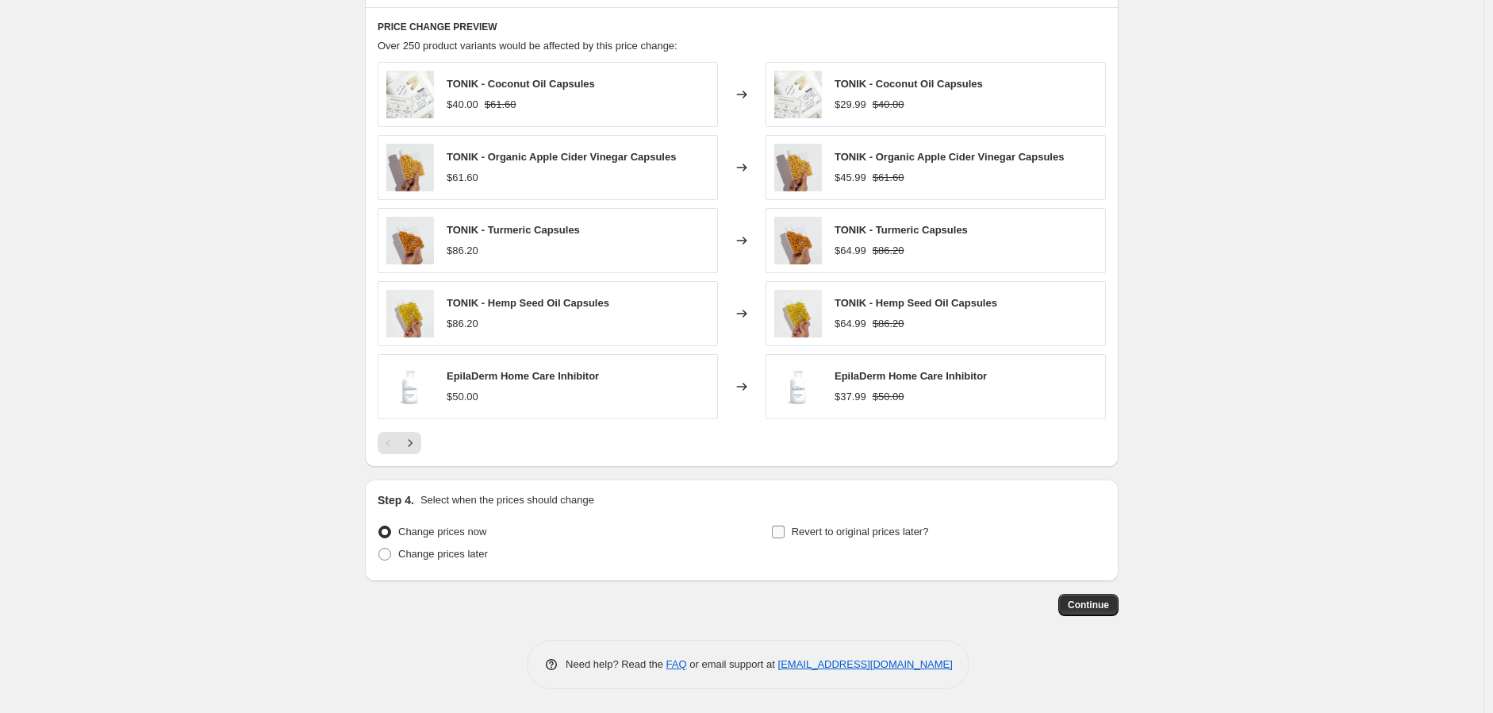
click at [786, 536] on span at bounding box center [778, 532] width 14 height 14
click at [785, 536] on input "Revert to original prices later?" at bounding box center [778, 531] width 13 height 13
checkbox input "true"
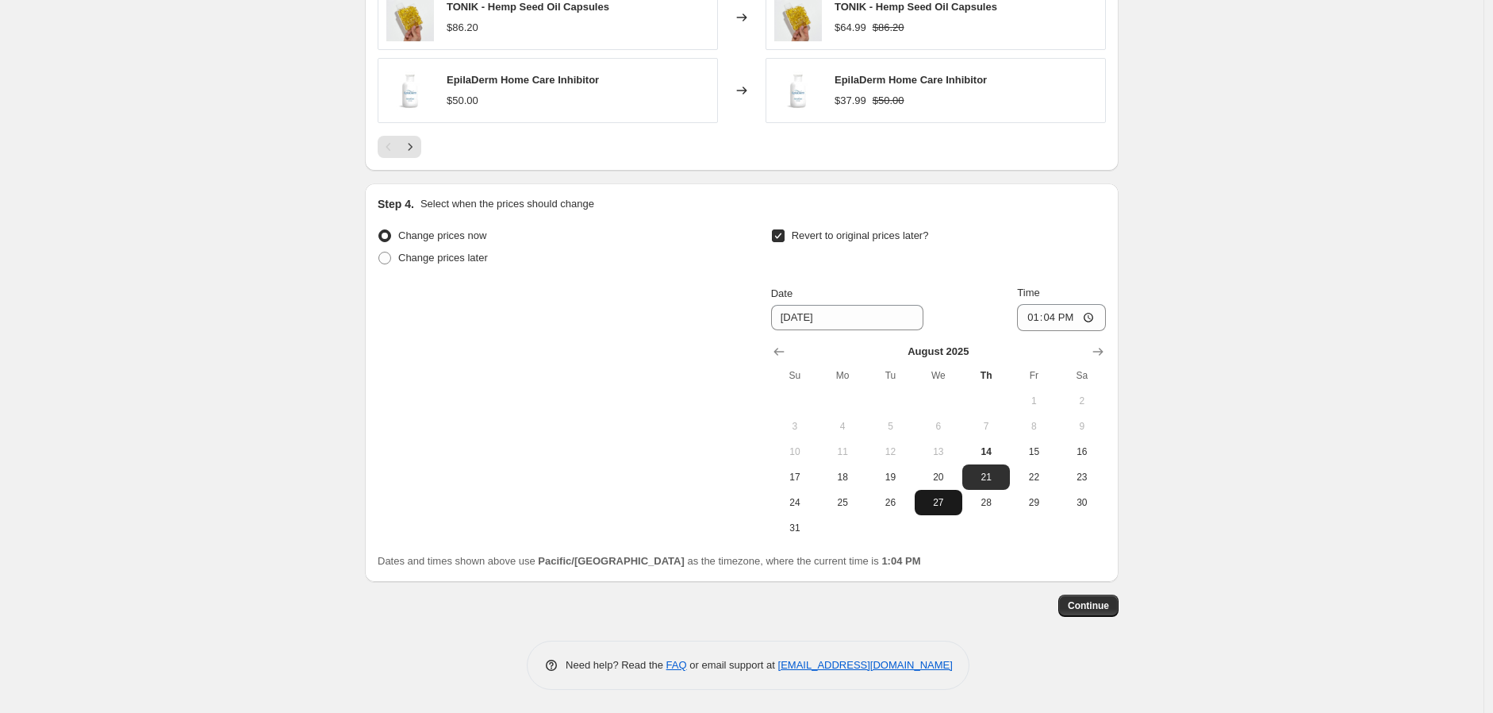
scroll to position [1170, 0]
click at [844, 509] on button "25" at bounding box center [843, 501] width 48 height 25
type input "8/25/2025"
click at [1047, 310] on input "13:04" at bounding box center [1061, 316] width 89 height 27
click at [1034, 312] on input "13:04" at bounding box center [1061, 316] width 89 height 27
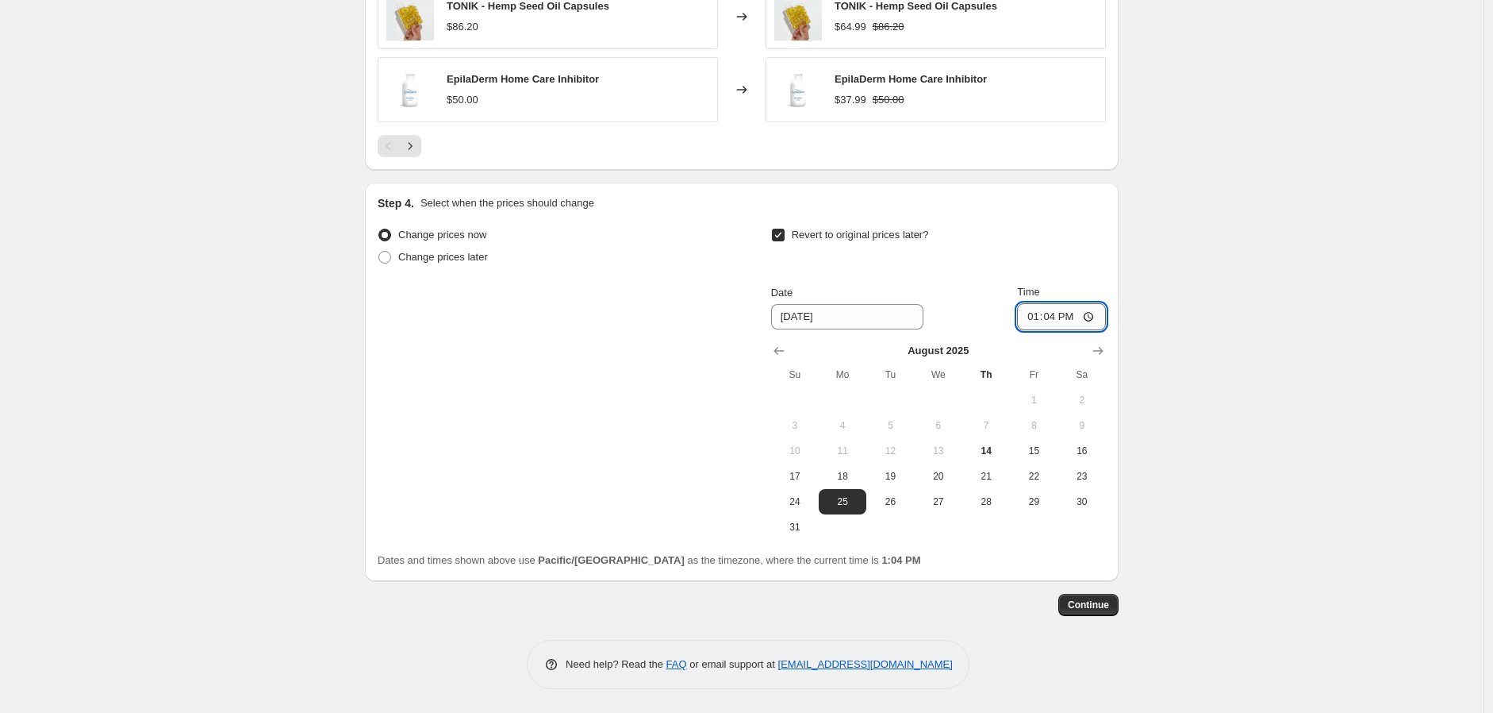
click at [1066, 317] on input "13:04" at bounding box center [1061, 316] width 89 height 27
type input "01:04"
click at [1106, 605] on span "Continue" at bounding box center [1088, 604] width 41 height 13
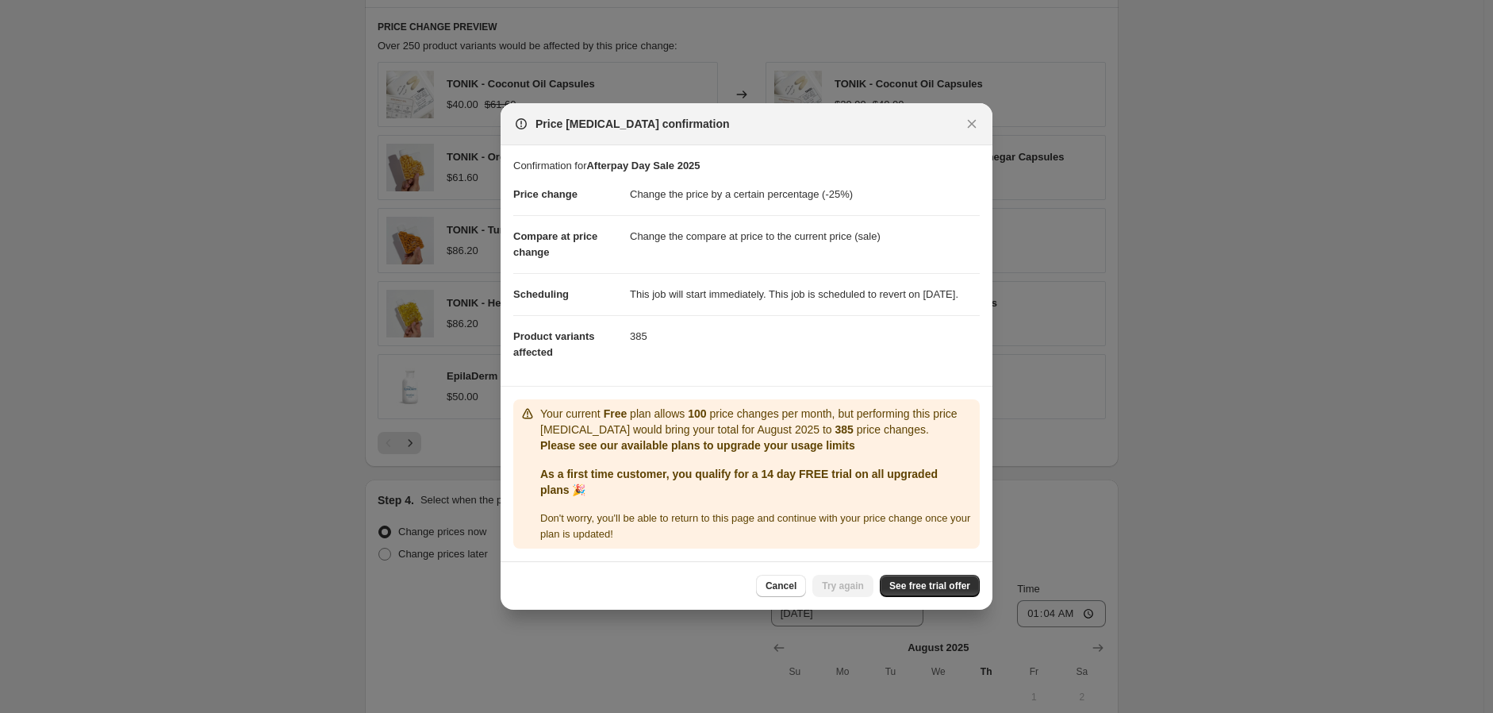
scroll to position [0, 0]
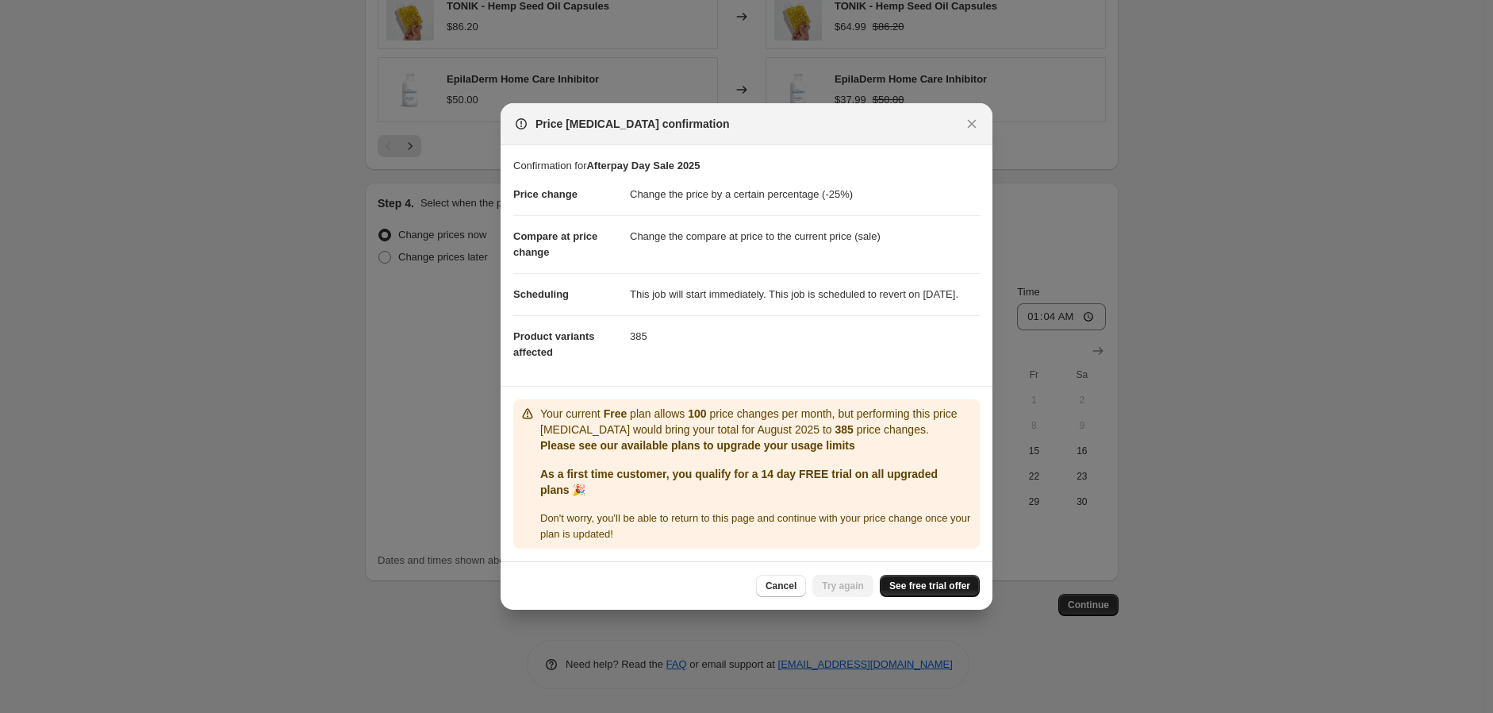
click at [897, 592] on span "See free trial offer" at bounding box center [930, 585] width 81 height 13
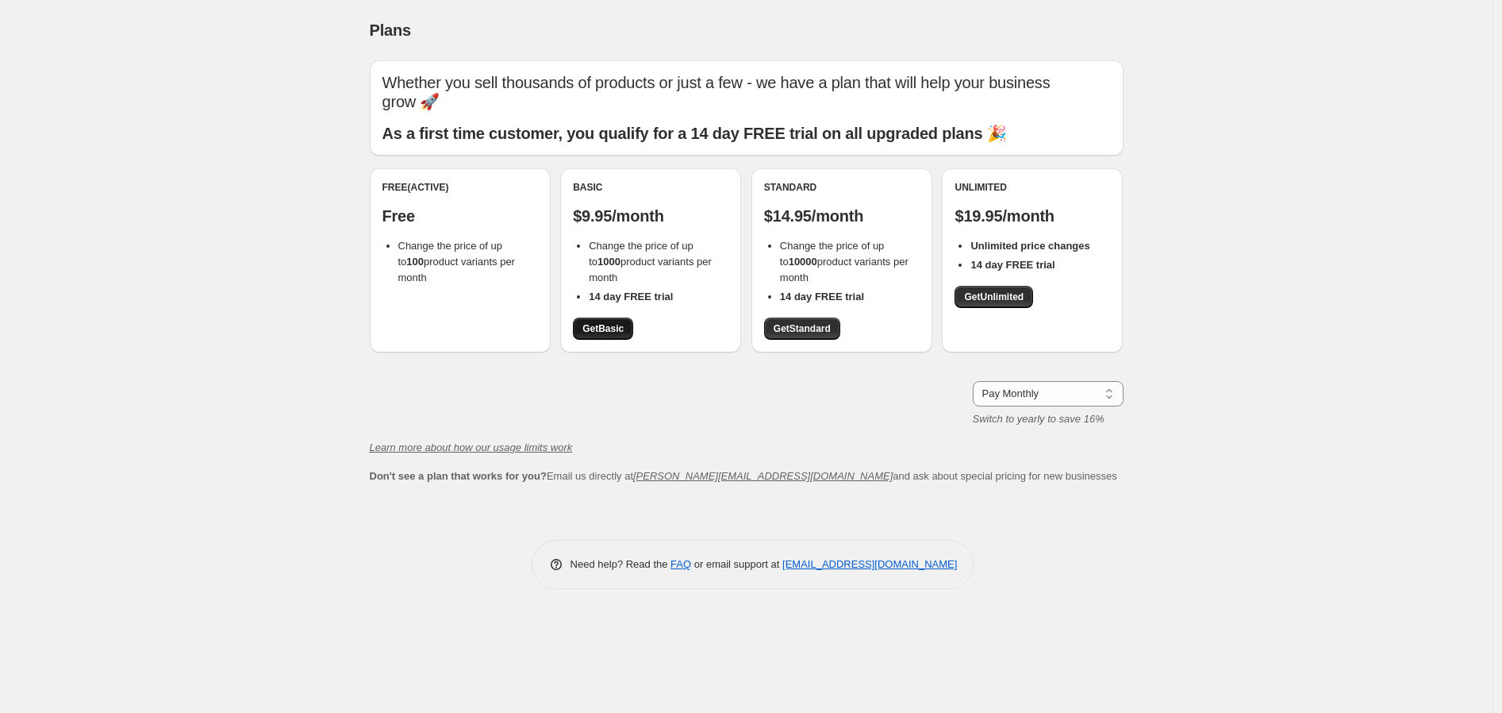
click at [605, 332] on span "Get Basic" at bounding box center [602, 328] width 41 height 13
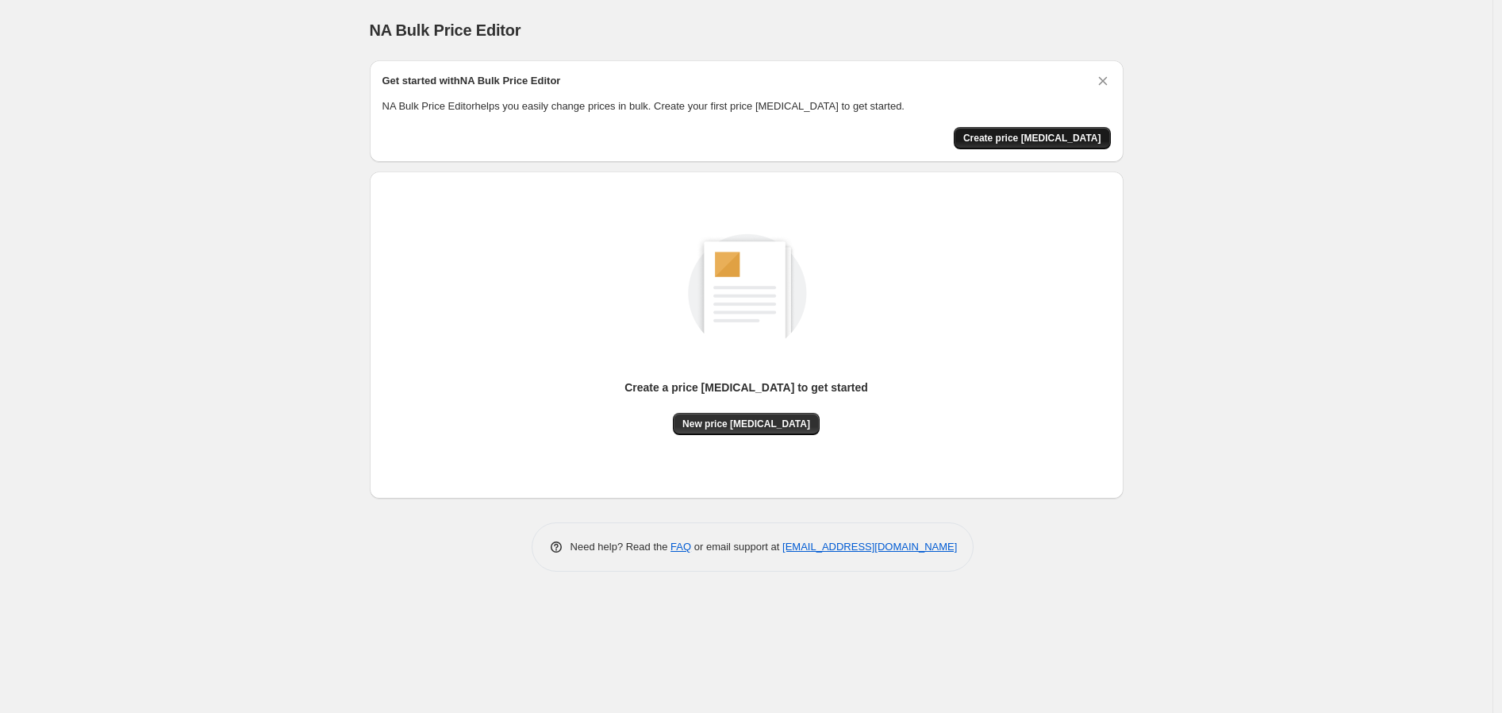
click at [1032, 128] on button "Create price [MEDICAL_DATA]" at bounding box center [1032, 138] width 157 height 22
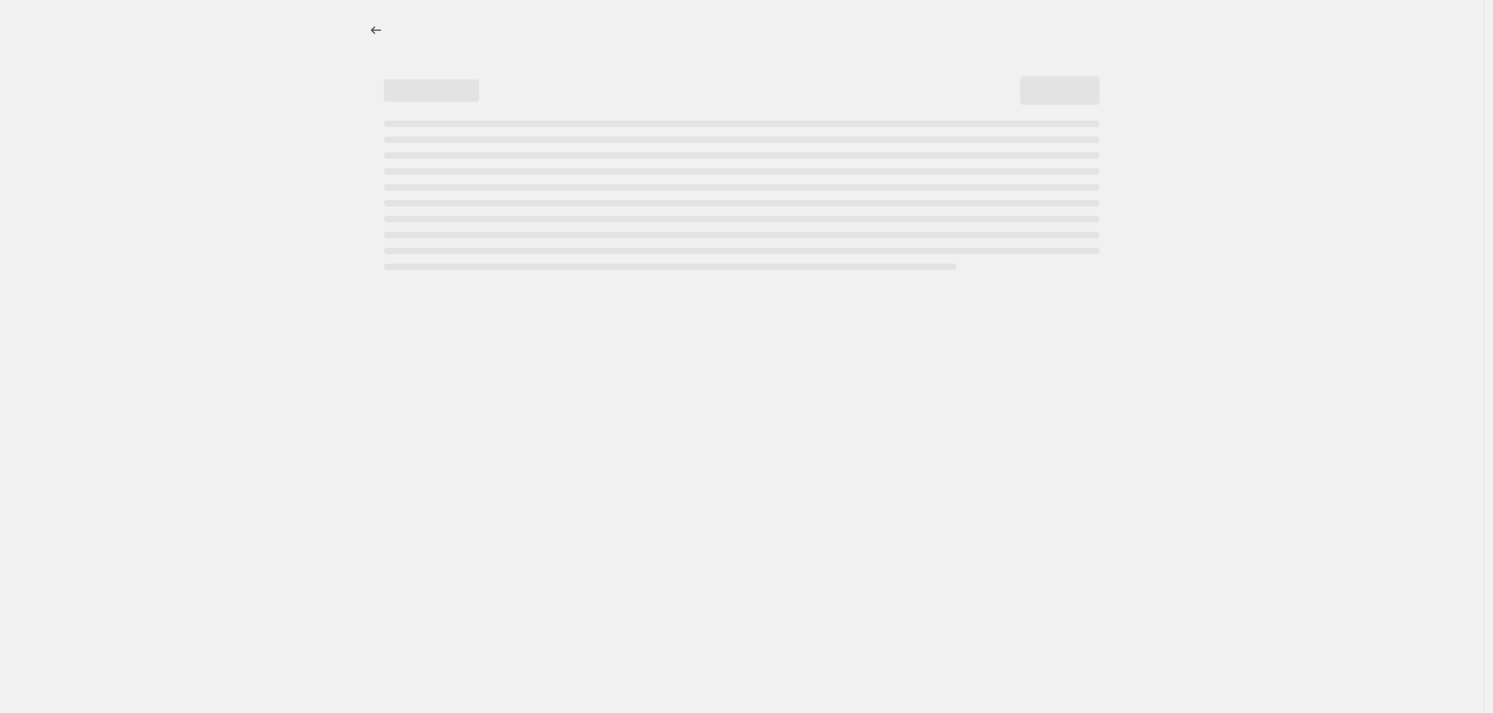
select select "percentage"
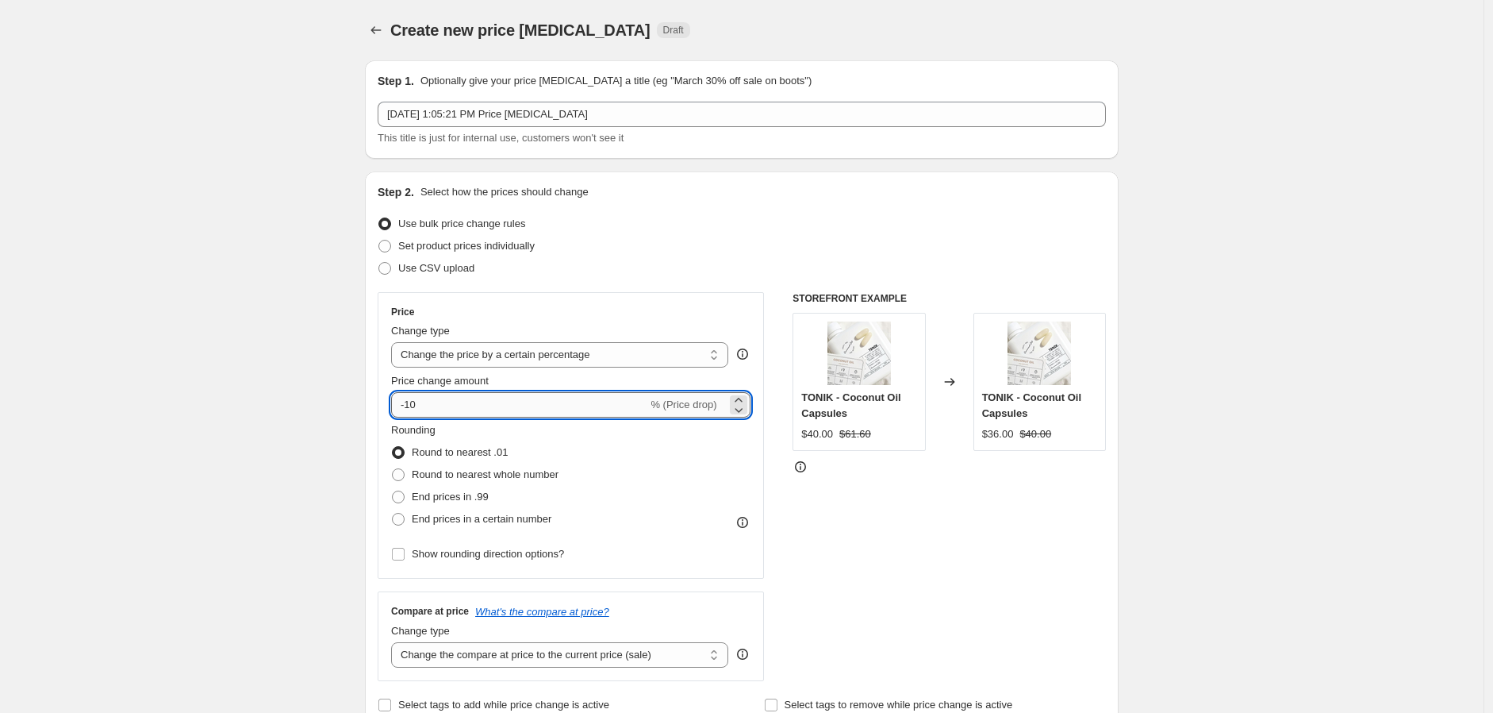
click at [458, 400] on input "-10" at bounding box center [519, 404] width 256 height 25
type input "-1"
type input "-25"
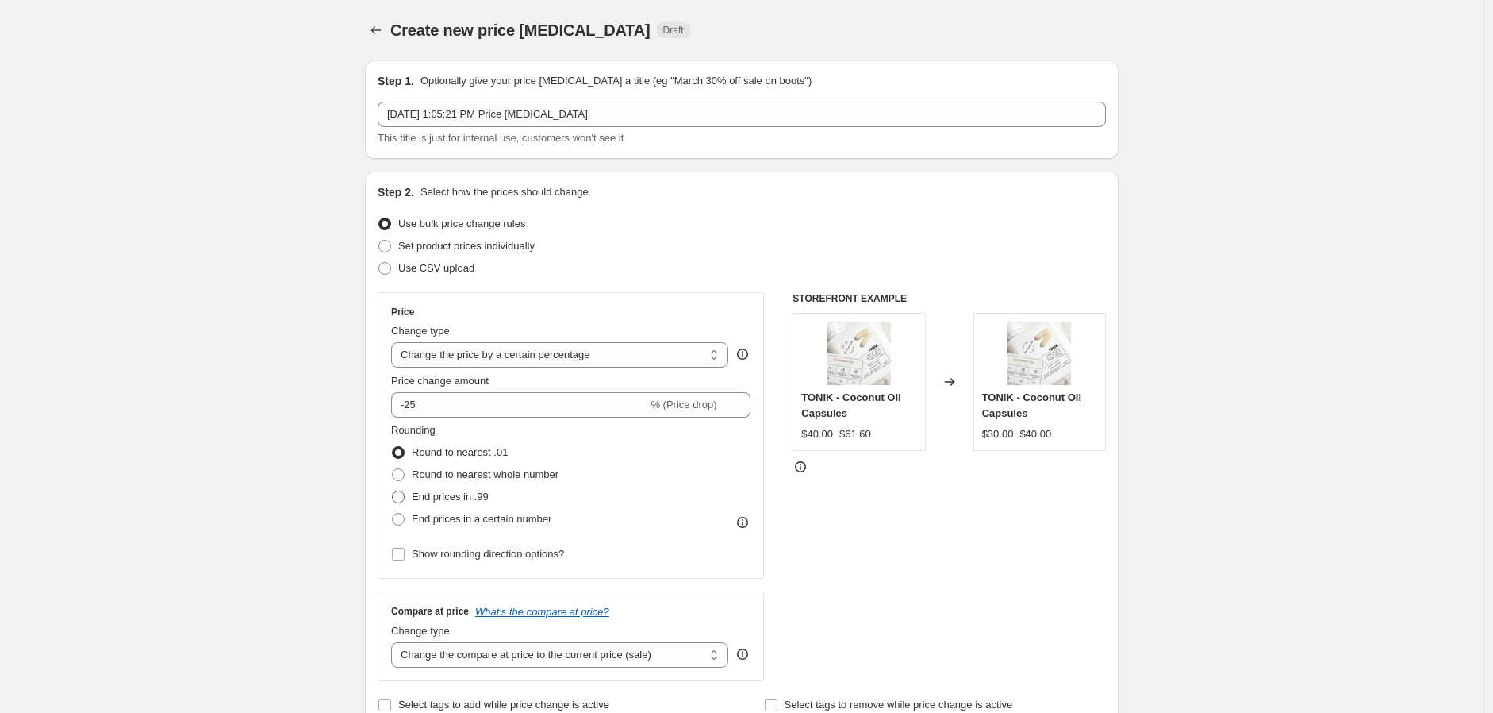
click at [402, 499] on span at bounding box center [398, 496] width 13 height 13
click at [393, 491] on input "End prices in .99" at bounding box center [392, 490] width 1 height 1
radio input "true"
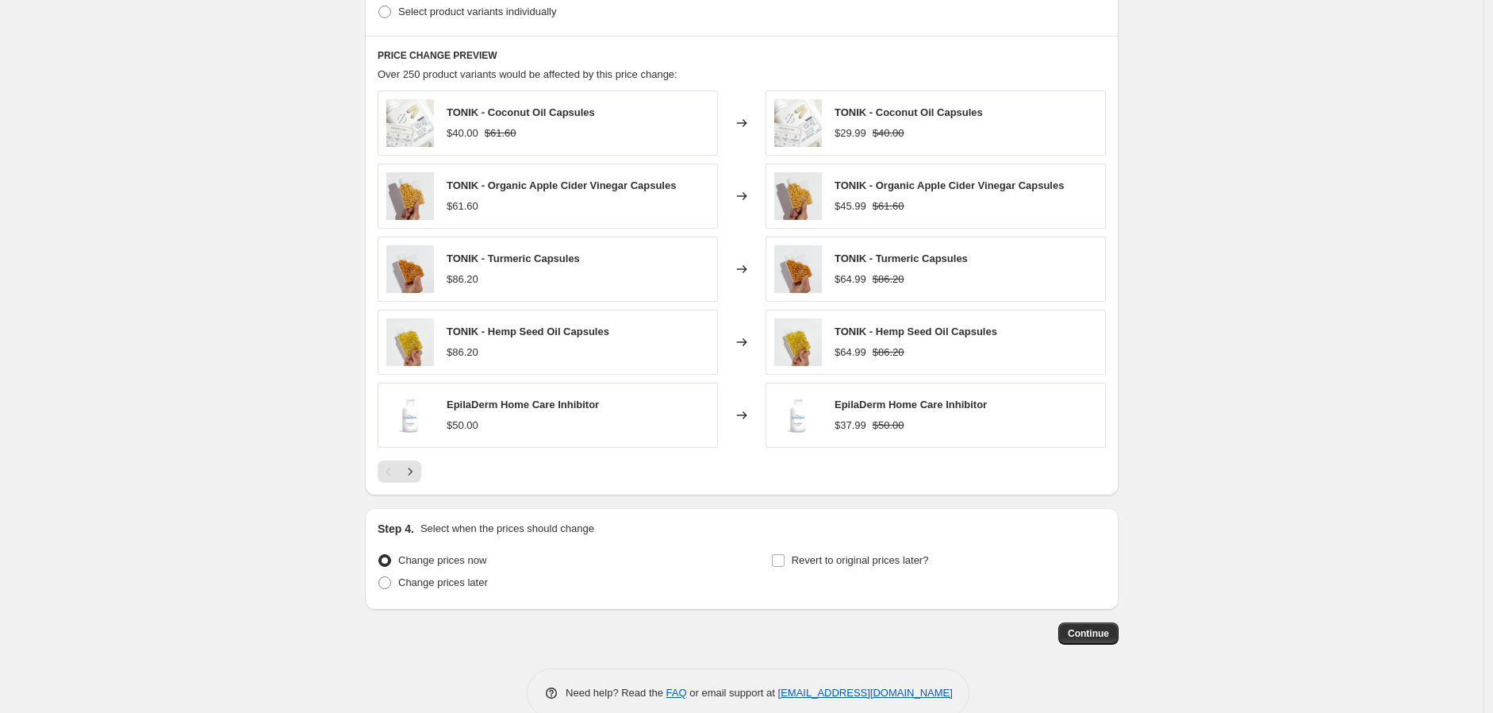
scroll to position [874, 0]
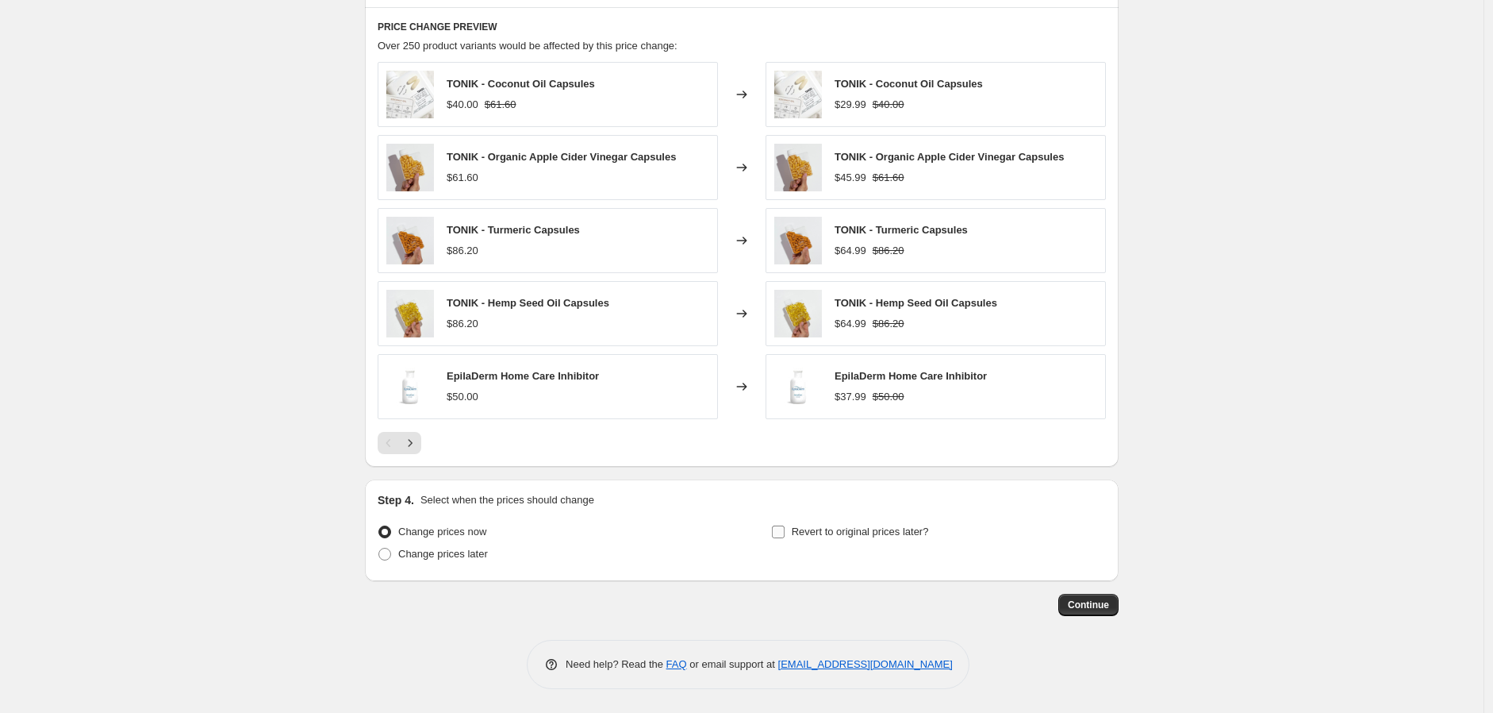
click at [780, 528] on input "Revert to original prices later?" at bounding box center [778, 531] width 13 height 13
checkbox input "true"
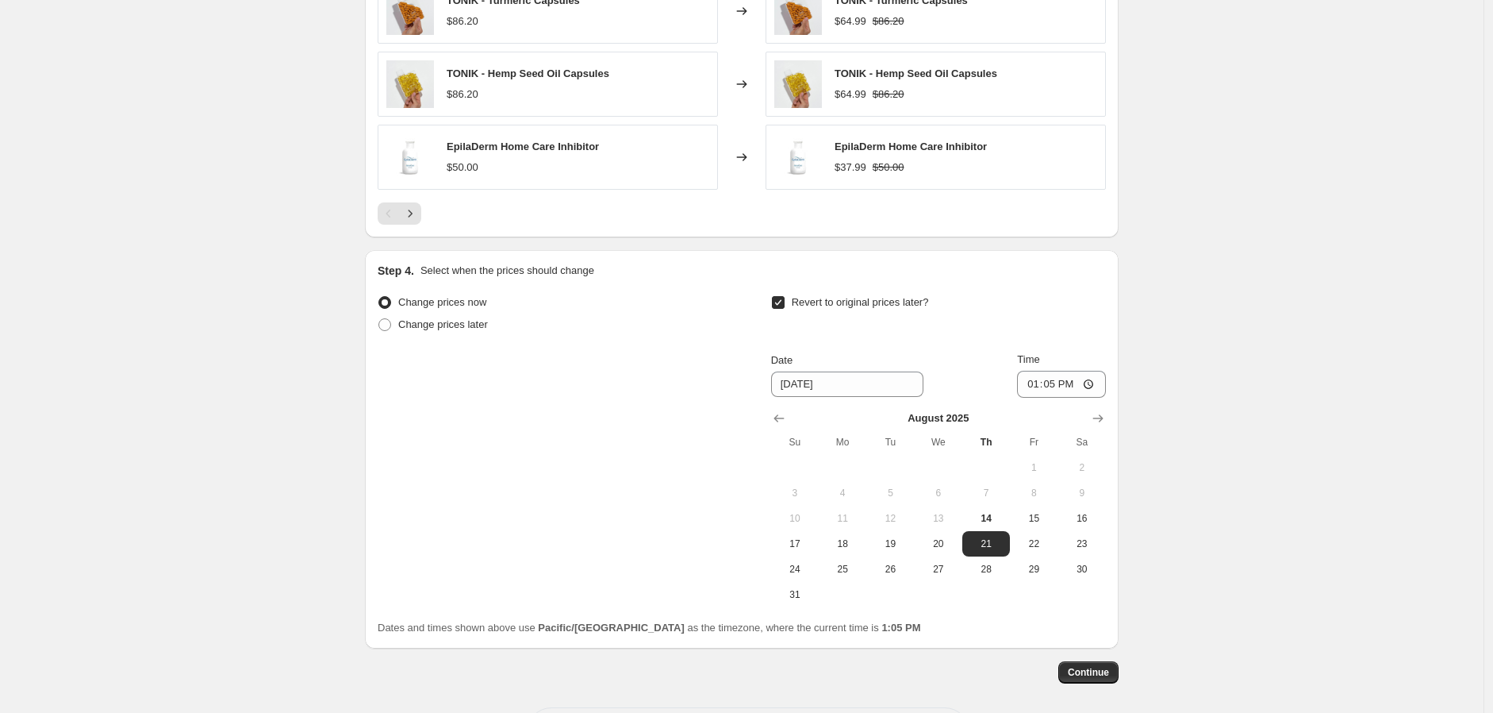
scroll to position [1138, 0]
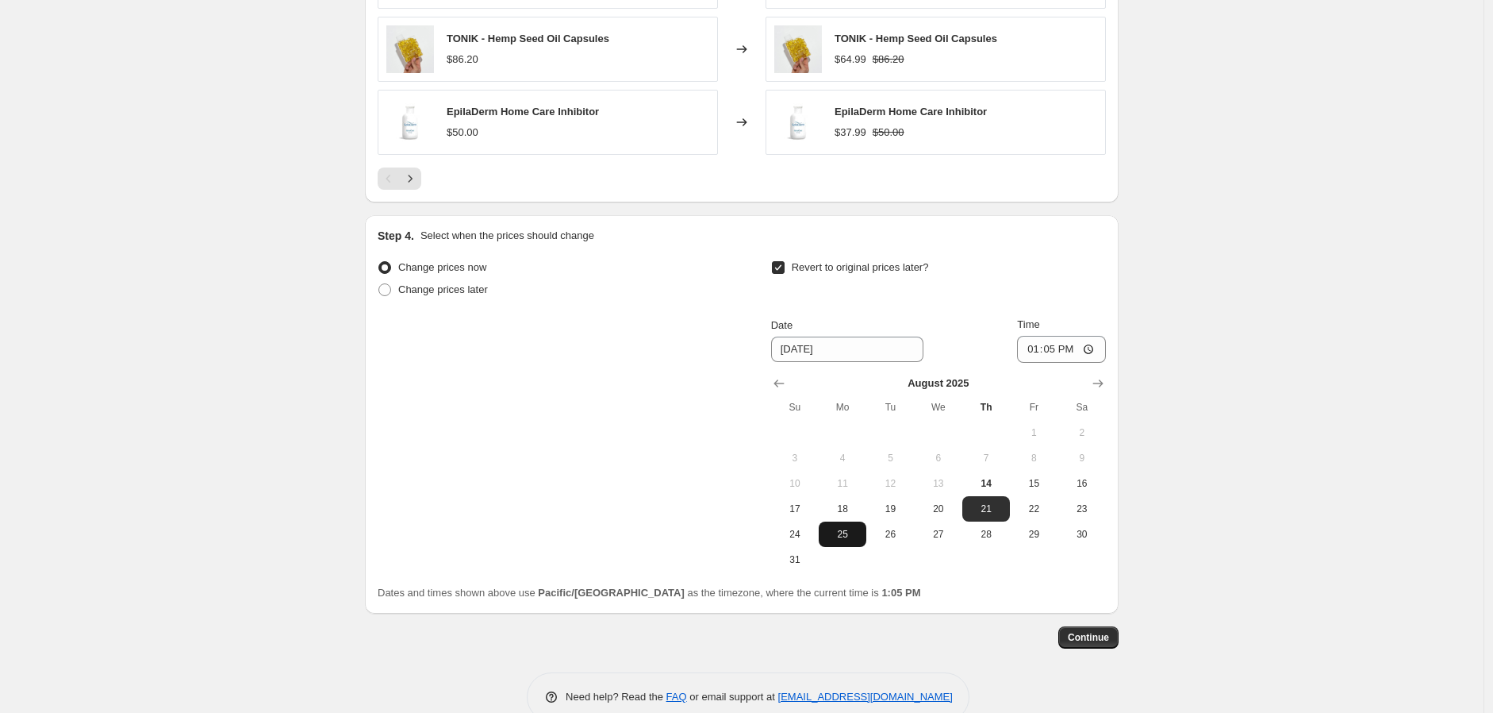
click at [839, 541] on button "25" at bounding box center [843, 533] width 48 height 25
type input "8/25/2025"
click at [1098, 632] on span "Continue" at bounding box center [1088, 637] width 41 height 13
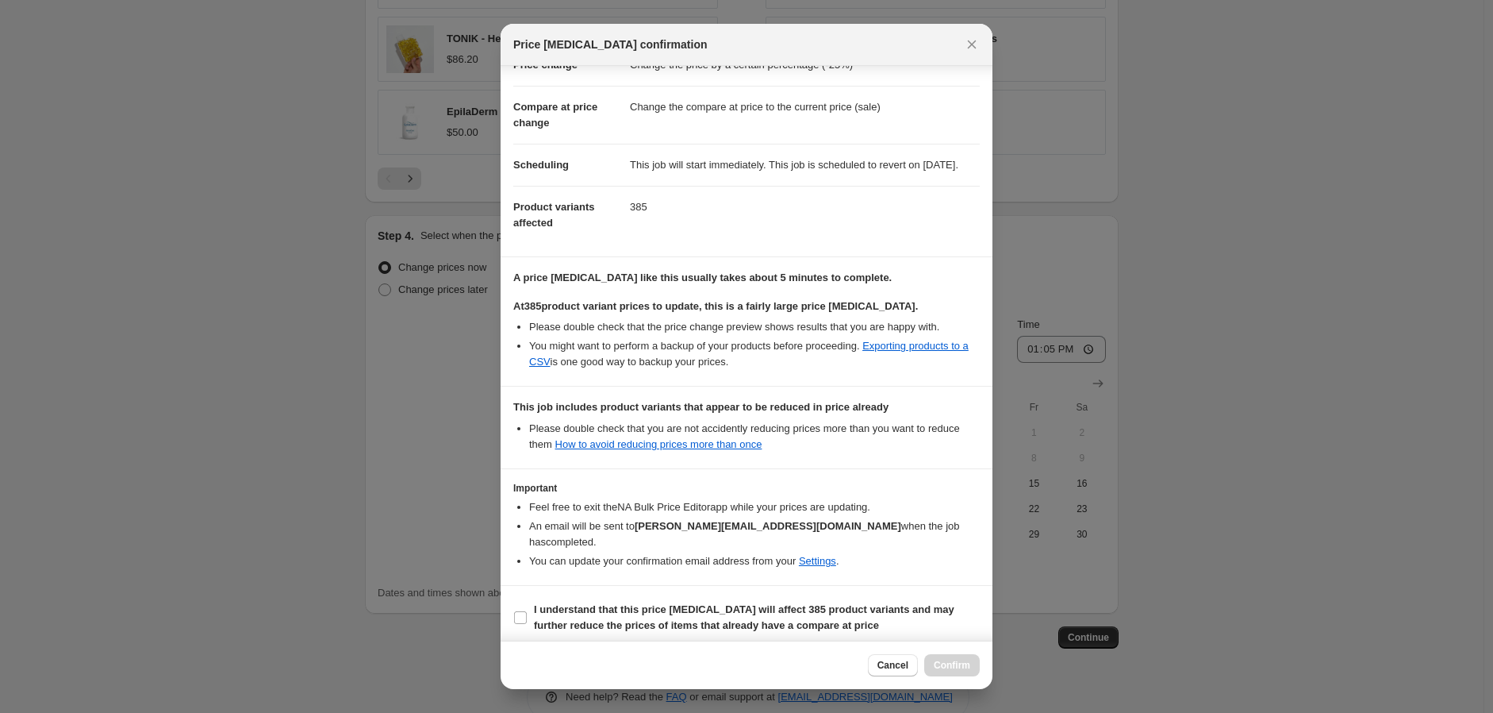
scroll to position [75, 0]
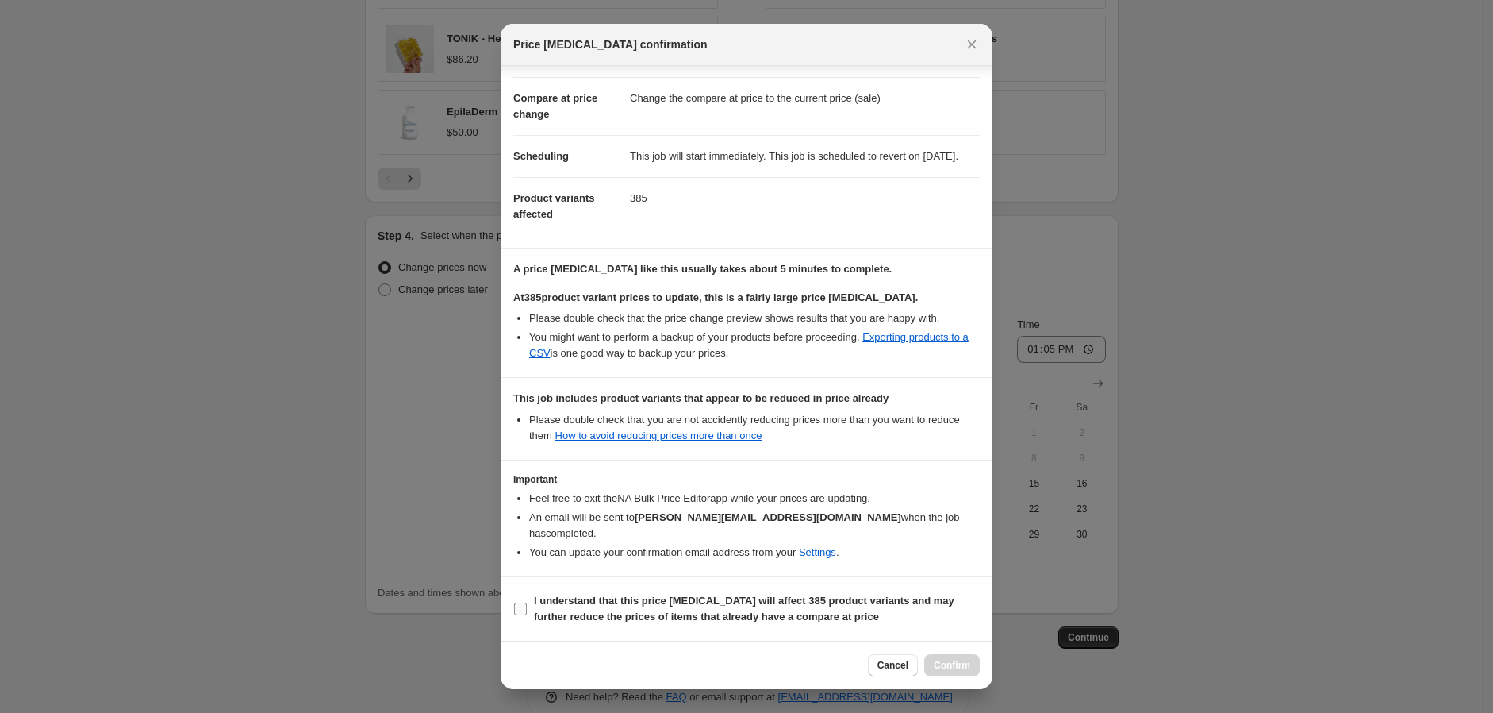
click at [517, 607] on input "I understand that this price change job will affect 385 product variants and ma…" at bounding box center [520, 608] width 13 height 13
checkbox input "true"
click at [932, 657] on button "Confirm" at bounding box center [952, 665] width 56 height 22
